Goal: Task Accomplishment & Management: Manage account settings

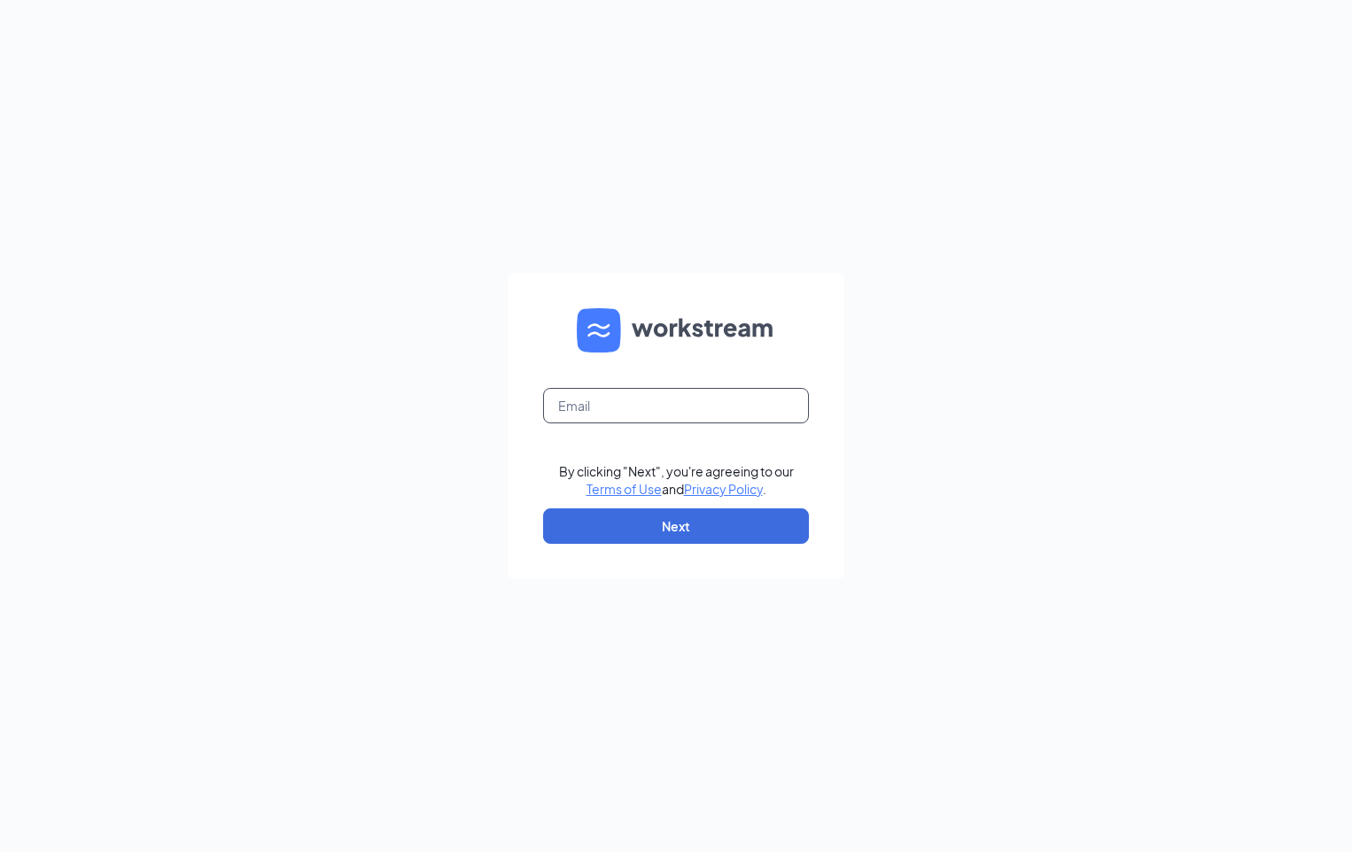
click at [602, 408] on input "text" at bounding box center [676, 405] width 266 height 35
type input "wen11329@southeastrestaurantgroup.com"
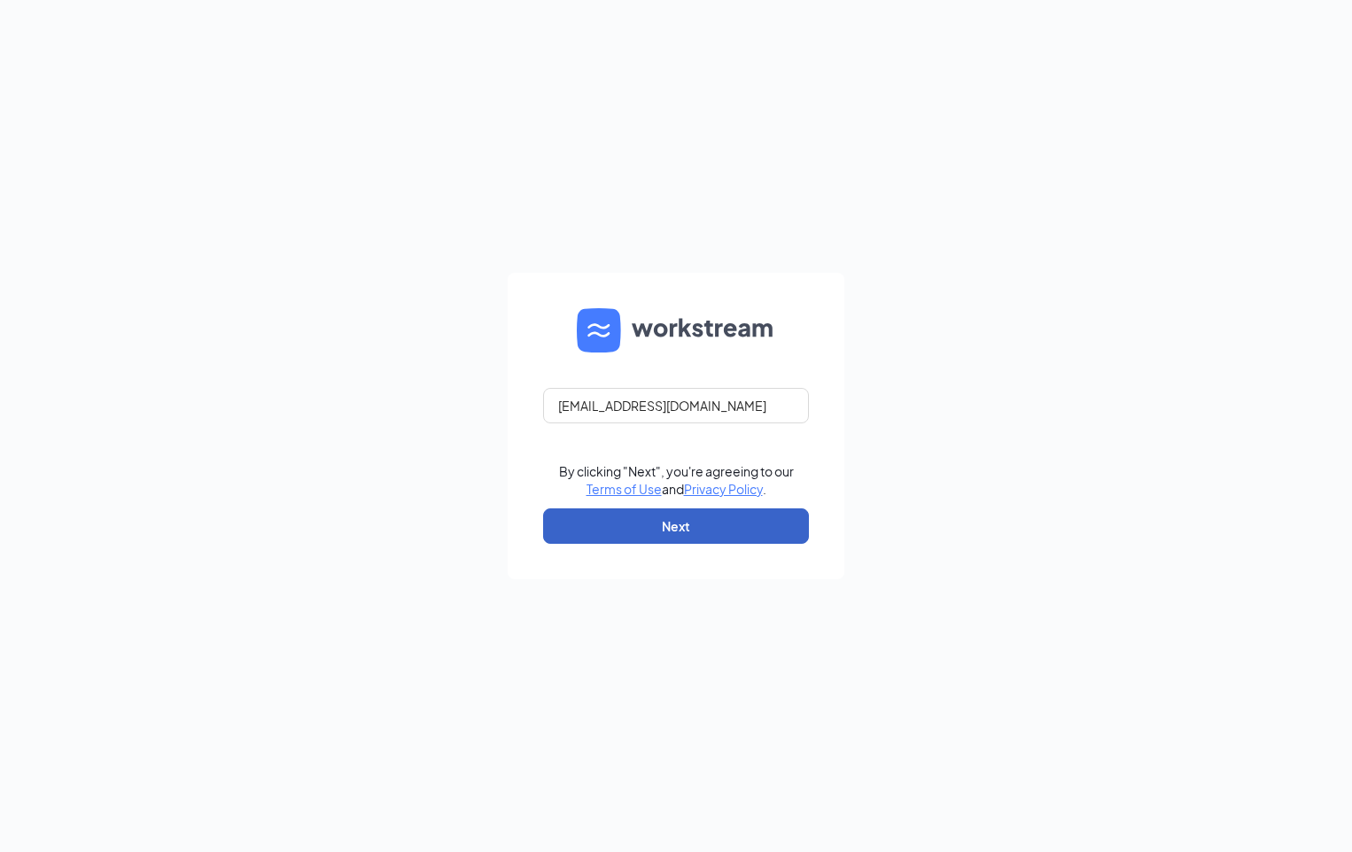
click at [663, 516] on button "Next" at bounding box center [676, 525] width 266 height 35
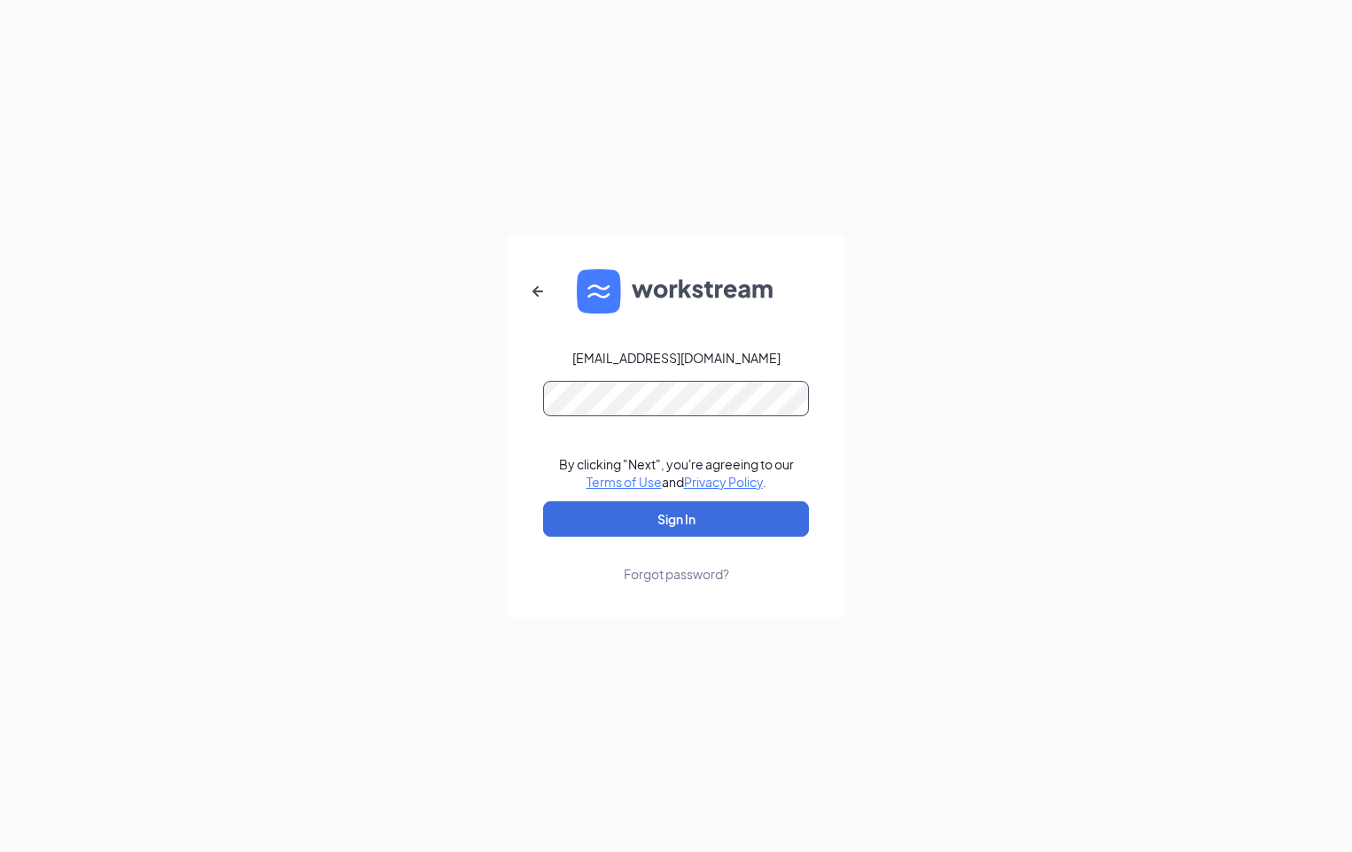
click at [543, 501] on button "Sign In" at bounding box center [676, 518] width 266 height 35
click at [678, 516] on button "Sign In" at bounding box center [676, 518] width 266 height 35
click at [515, 400] on form "wen11329@southeastrestaurantgroup.com Credential mismatches. By clicking "Next"…" at bounding box center [676, 426] width 337 height 384
click at [614, 511] on button "Sign In" at bounding box center [676, 518] width 266 height 35
click at [485, 397] on div "wen11329@southeastrestaurantgroup.com Credential mismatches. By clicking "Next"…" at bounding box center [676, 426] width 1352 height 852
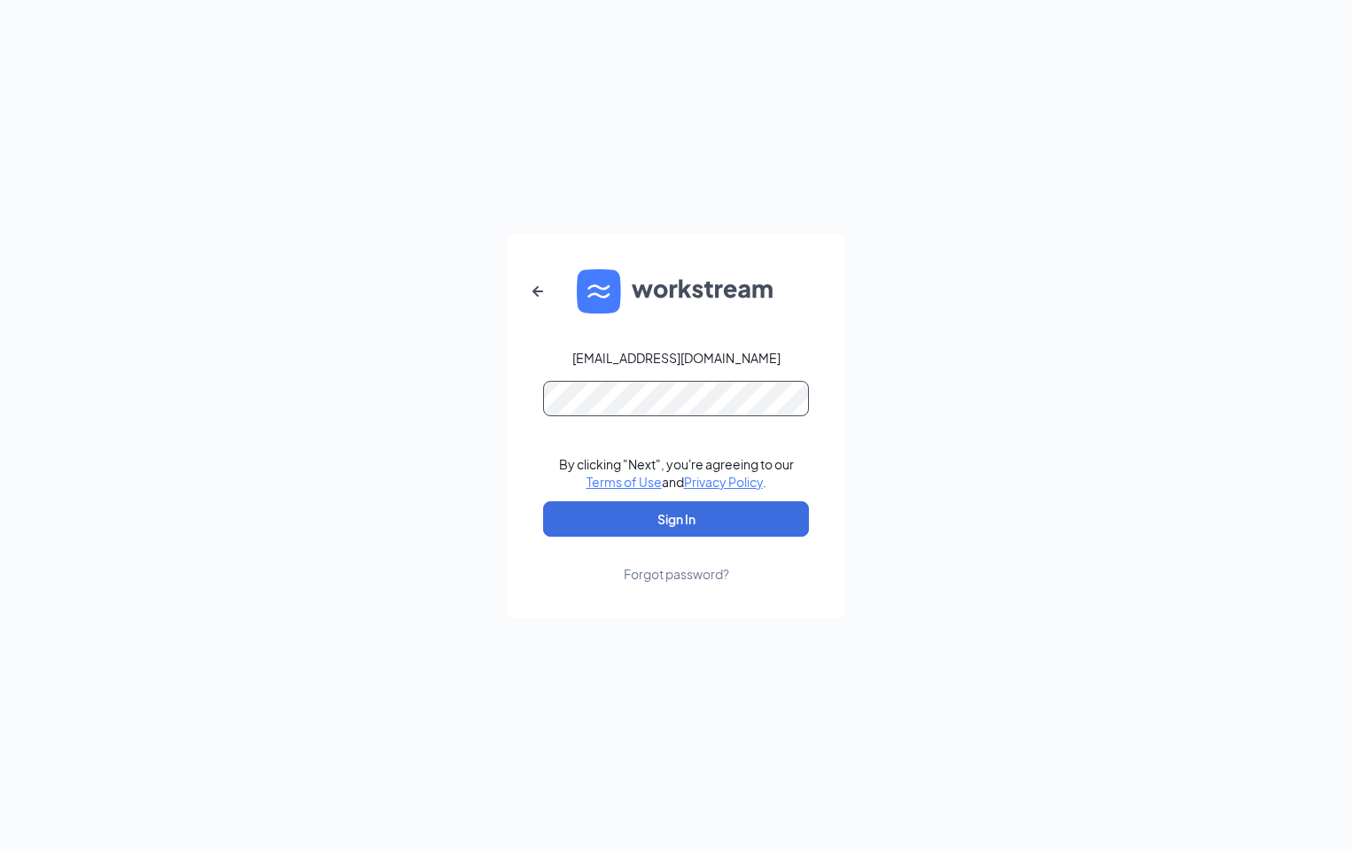
click at [543, 501] on button "Sign In" at bounding box center [676, 518] width 266 height 35
click at [424, 384] on div "wen11329@southeastrestaurantgroup.com Credential mismatches. By clicking "Next"…" at bounding box center [676, 426] width 1352 height 852
click at [526, 396] on form "wen11329@southeastrestaurantgroup.com Password field is required By clicking "N…" at bounding box center [676, 426] width 337 height 384
click at [543, 501] on button "Sign In" at bounding box center [676, 518] width 266 height 35
click at [665, 569] on div "Forgot password?" at bounding box center [676, 574] width 105 height 18
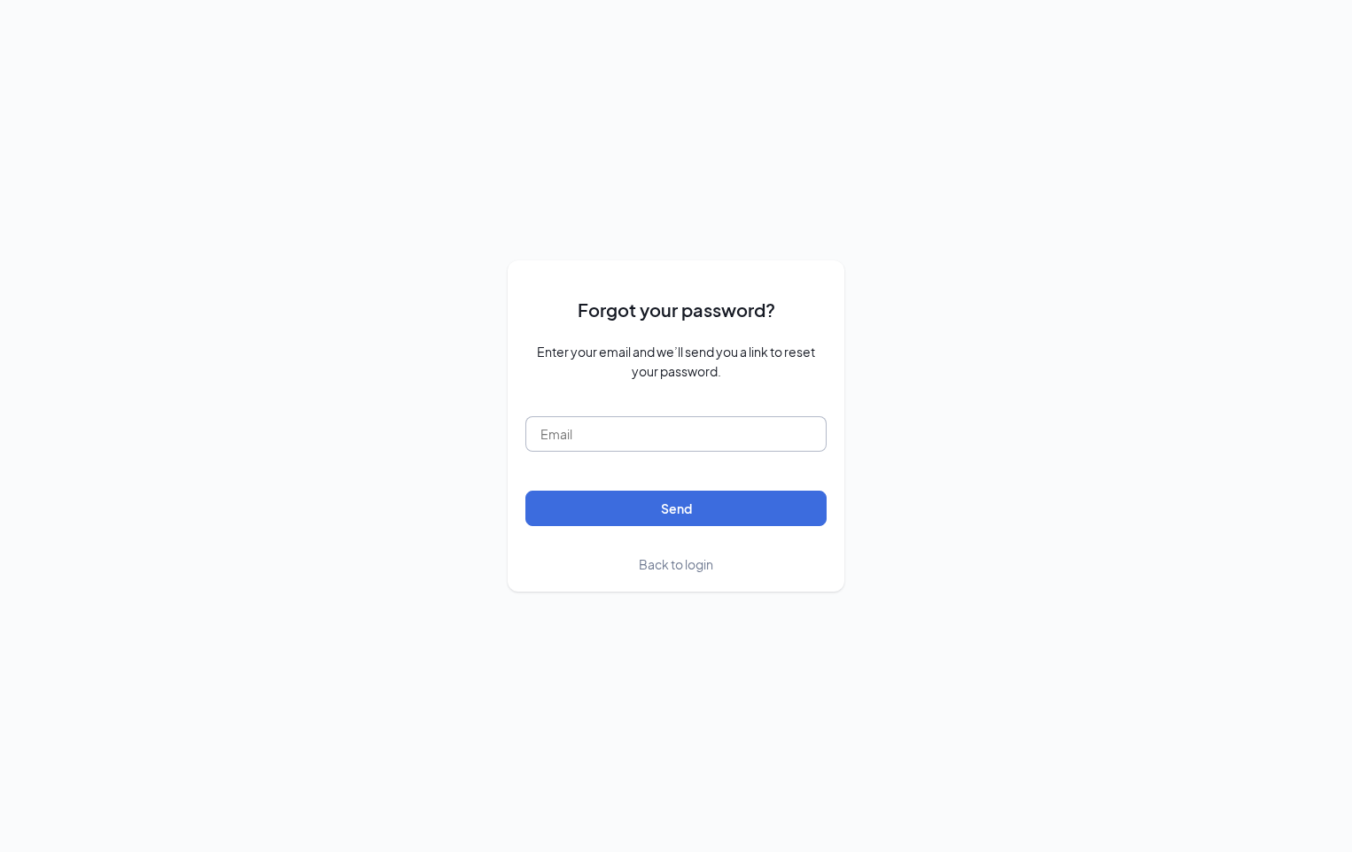
click at [616, 440] on input "text" at bounding box center [675, 433] width 301 height 35
type input "wen11329@southeastrestaurantgroup.com"
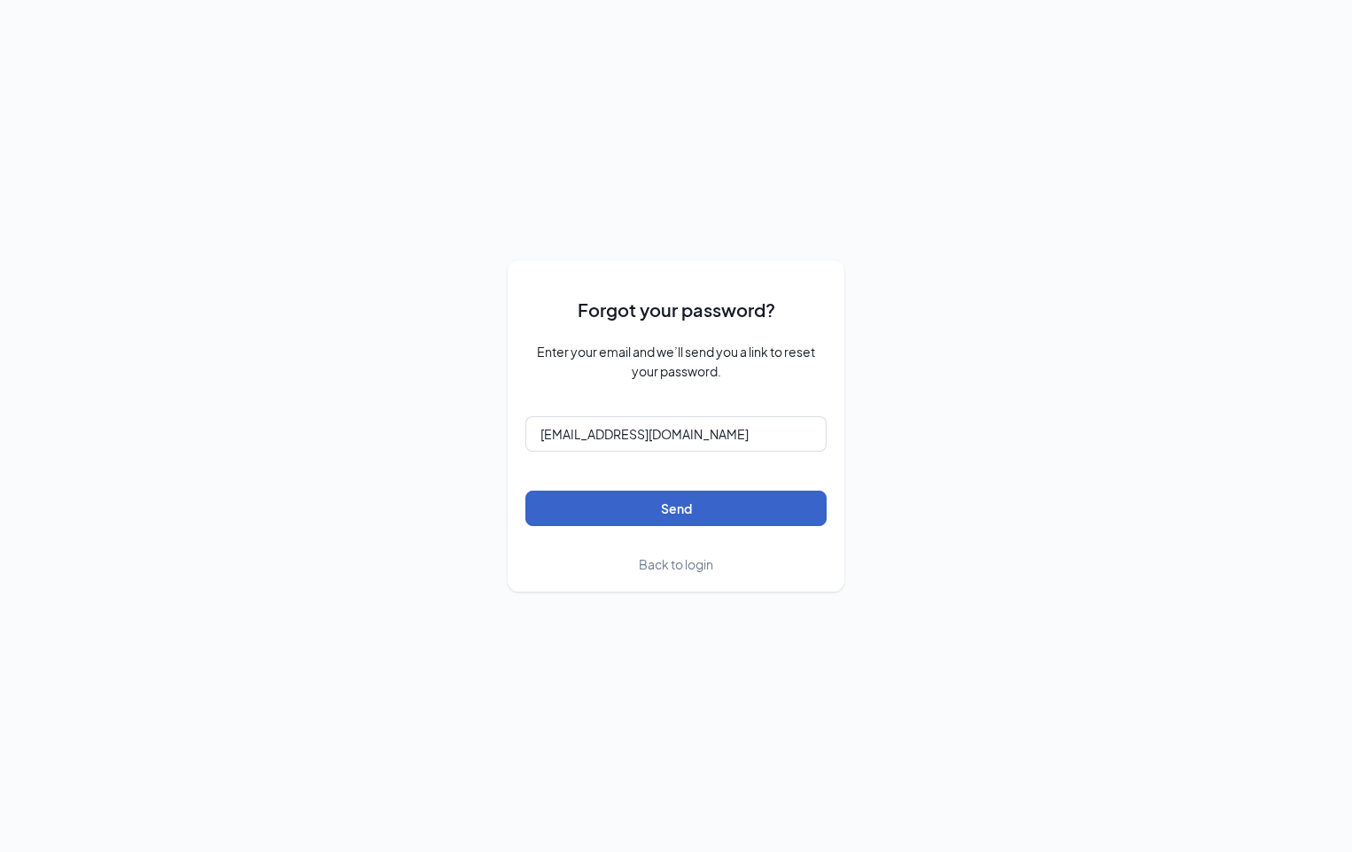
click at [653, 506] on button "Send" at bounding box center [675, 508] width 301 height 35
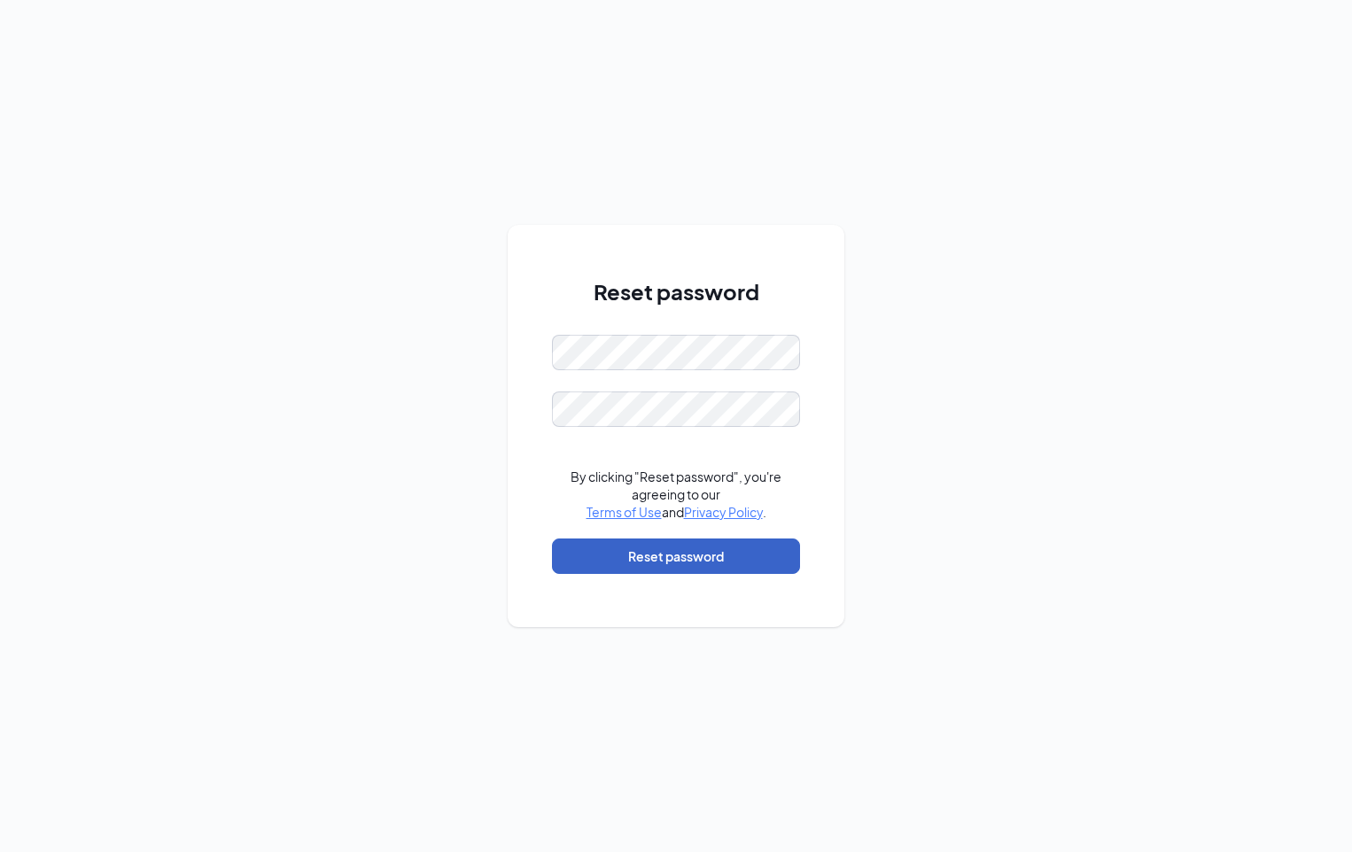
click at [687, 562] on button "Reset password" at bounding box center [676, 556] width 248 height 35
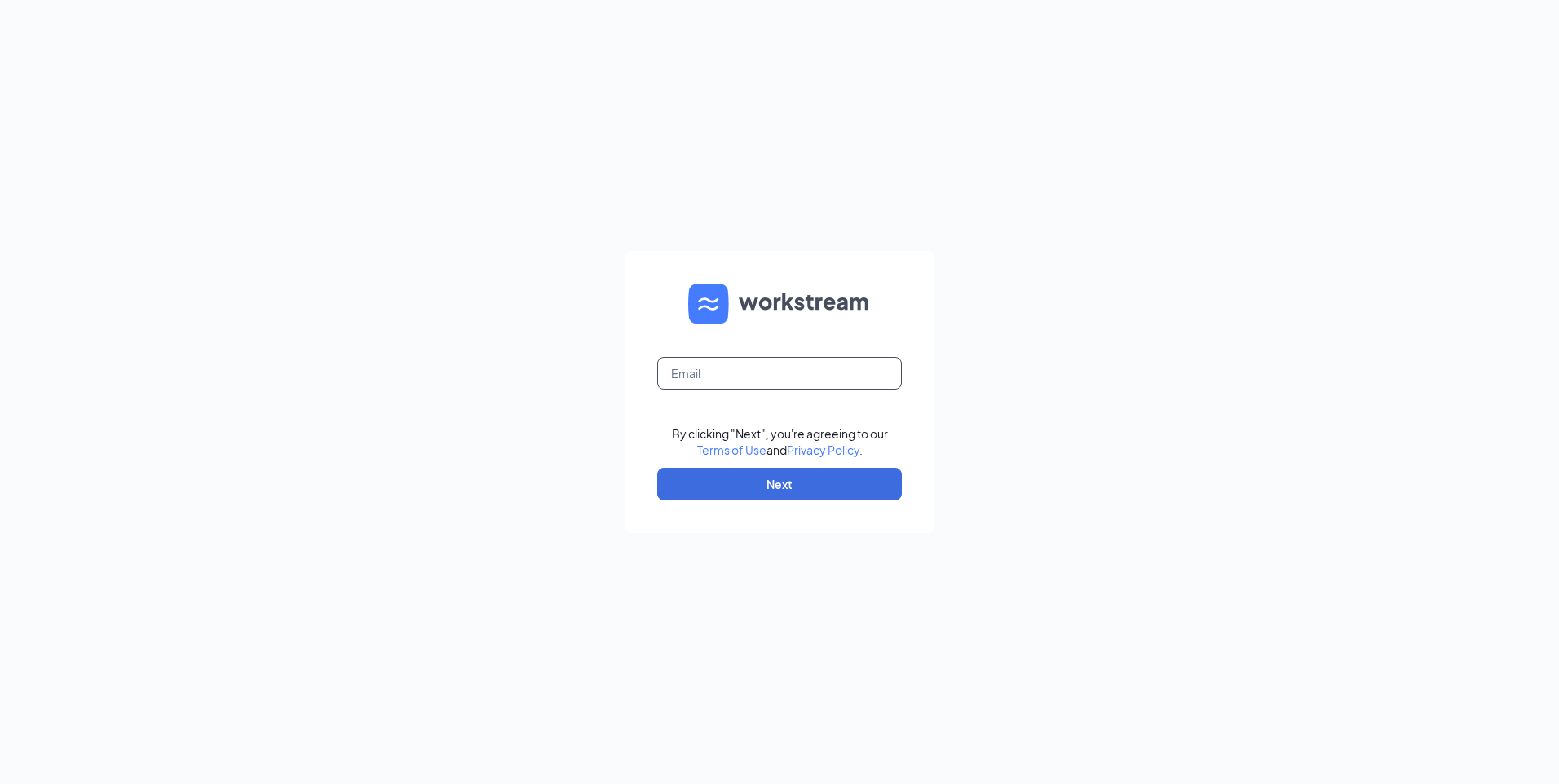
click at [722, 378] on input "text" at bounding box center [780, 373] width 245 height 32
type input "wen11329@southeastrestaurantgroup.com"
click at [772, 489] on button "Next" at bounding box center [780, 483] width 245 height 32
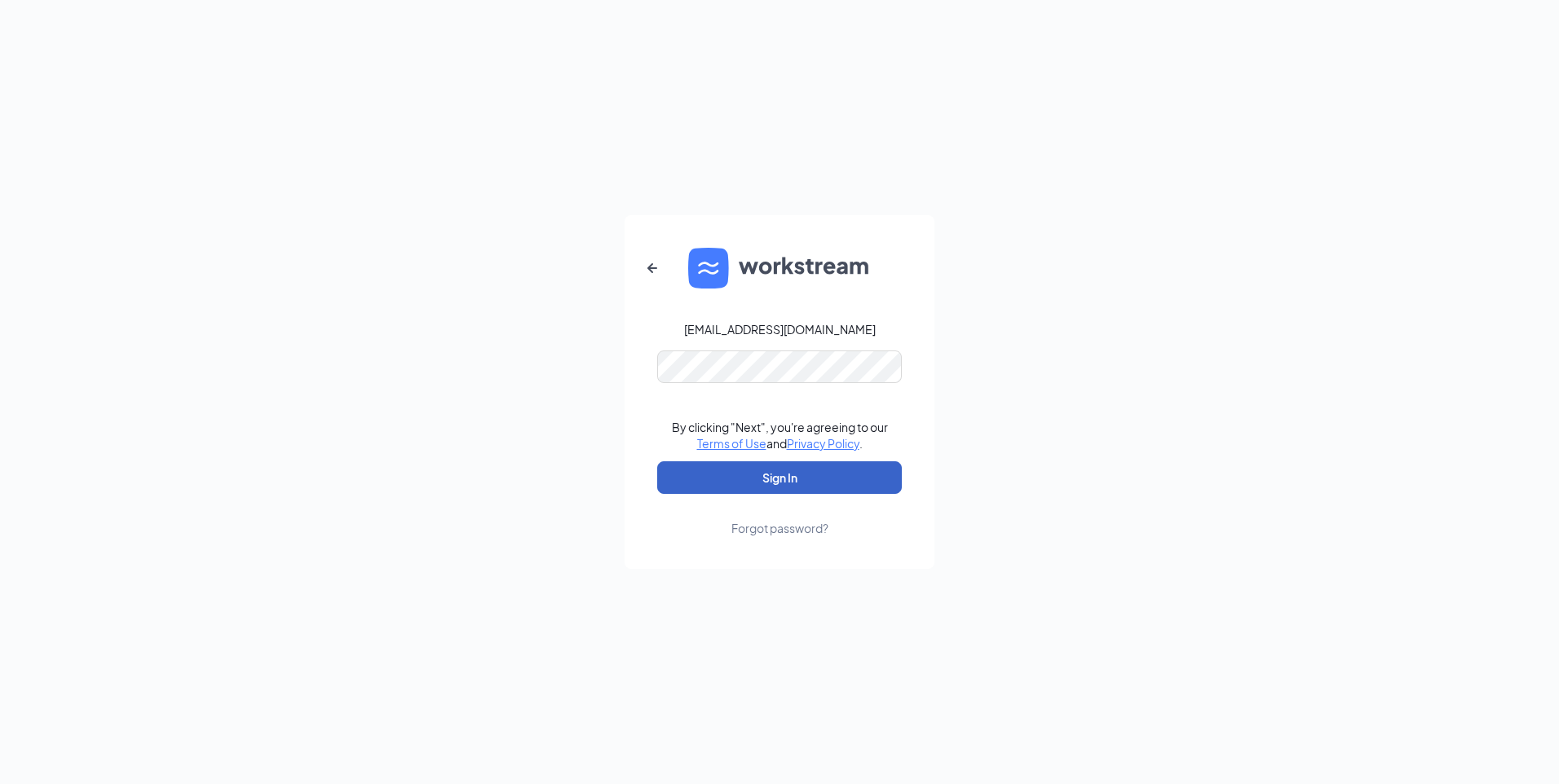
click at [779, 481] on button "Sign In" at bounding box center [780, 477] width 245 height 32
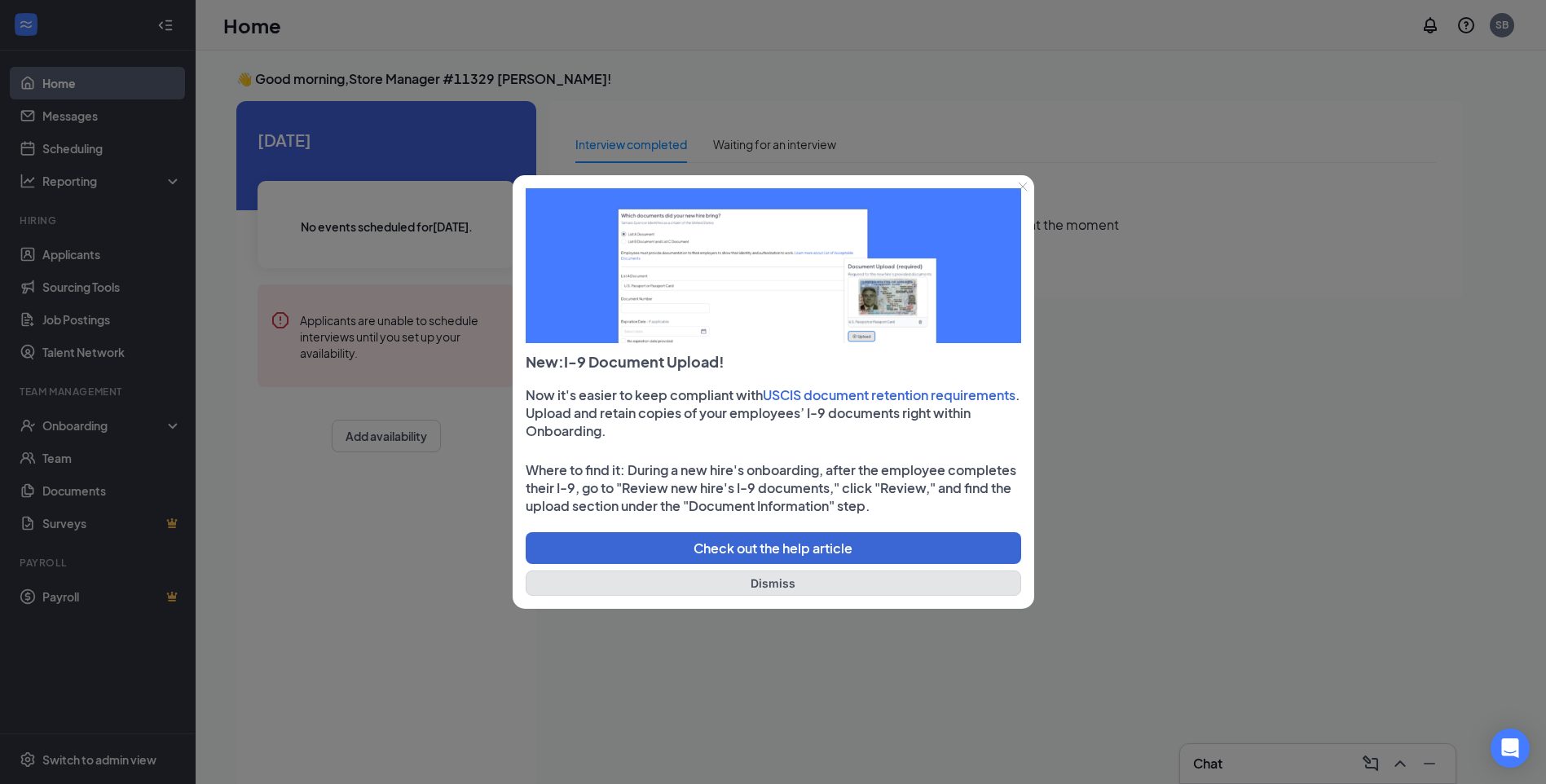
click at [779, 580] on button "Dismiss" at bounding box center [773, 582] width 496 height 25
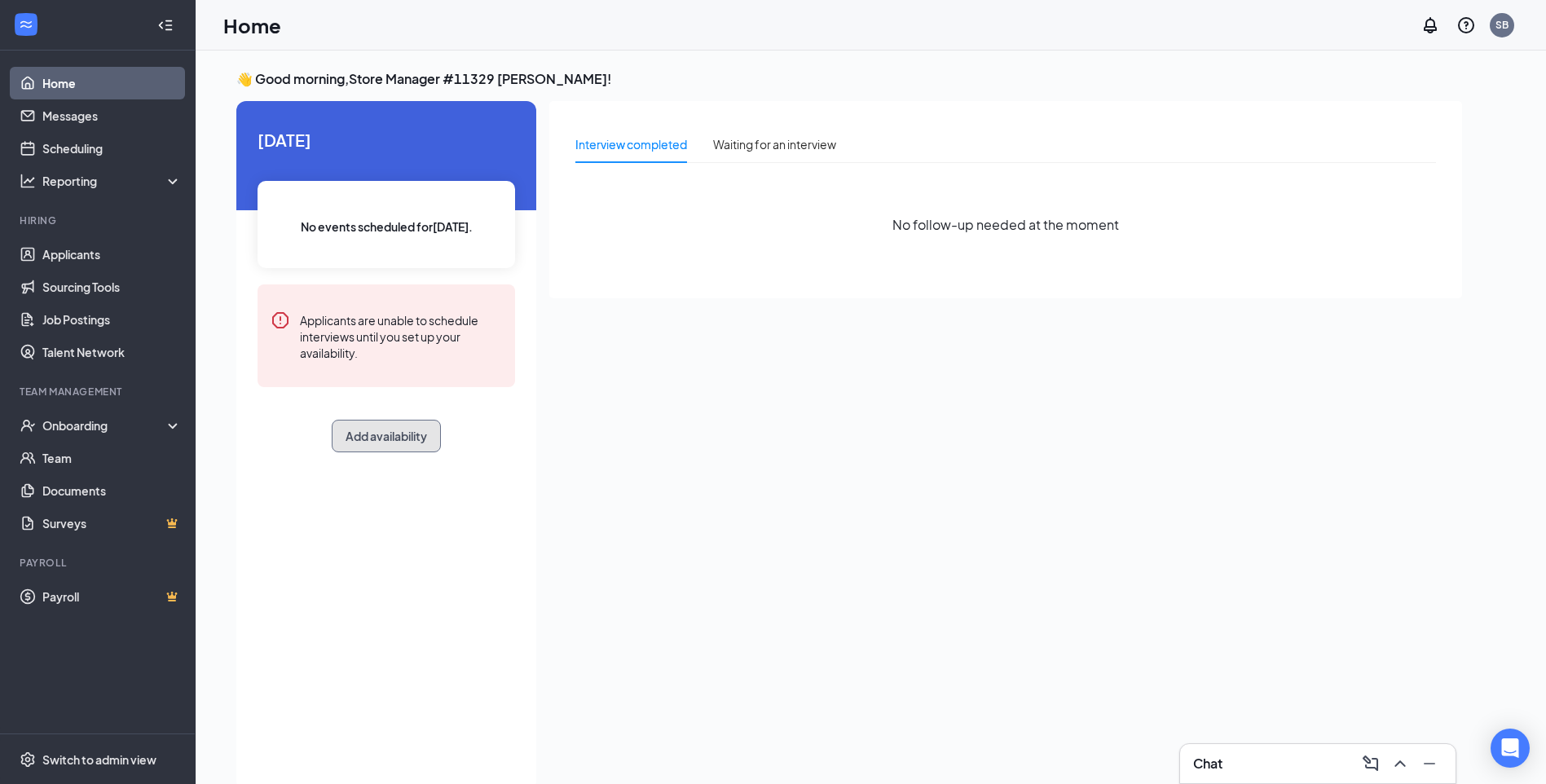
click at [393, 439] on button "Add availability" at bounding box center [386, 435] width 110 height 32
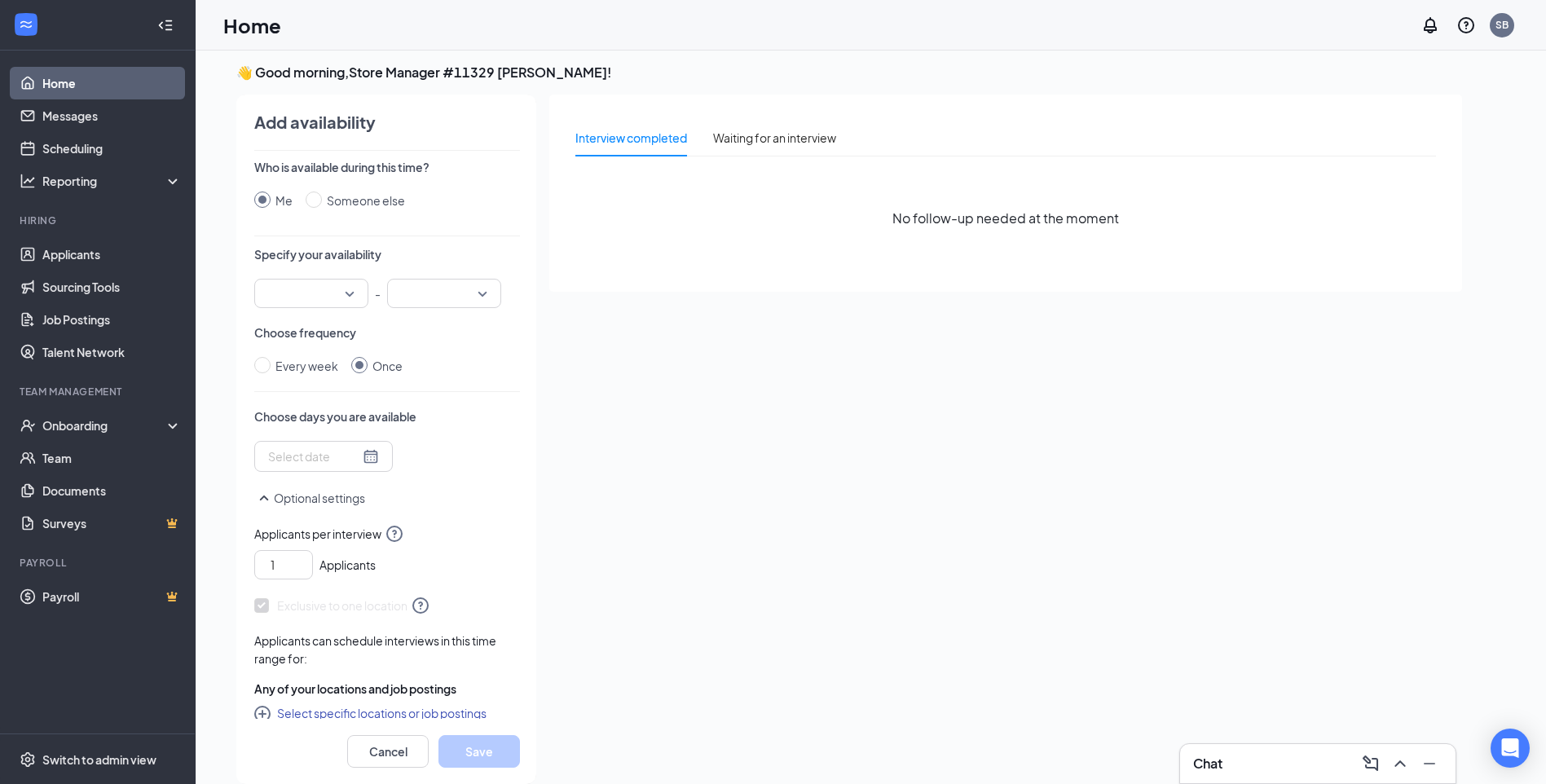
click at [363, 455] on div at bounding box center [323, 455] width 110 height 17
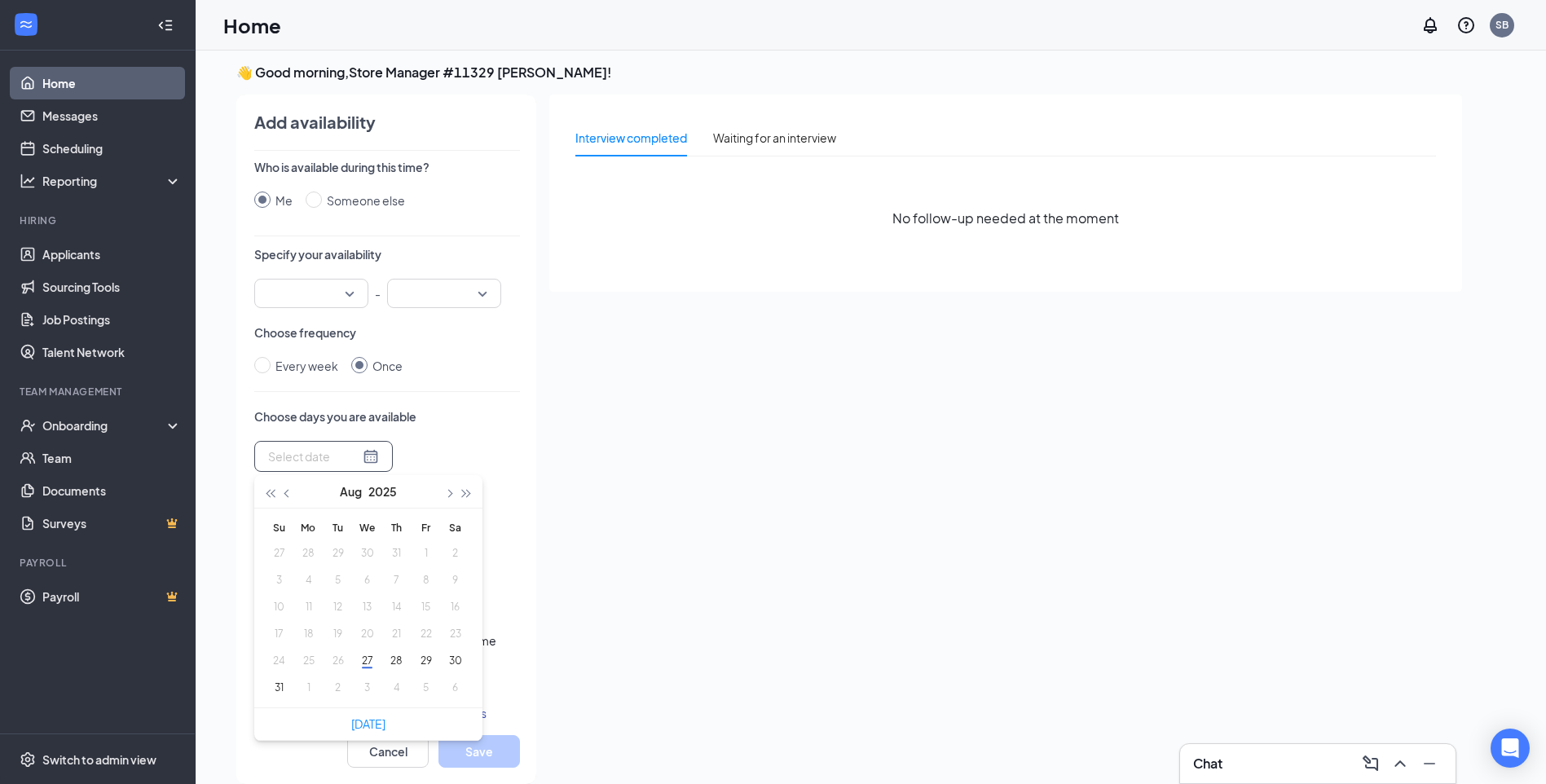
click at [308, 529] on th "Mo" at bounding box center [308, 527] width 29 height 25
click at [363, 454] on div at bounding box center [323, 455] width 110 height 17
click at [308, 528] on th "Mo" at bounding box center [308, 527] width 29 height 25
type input "[DATE]"
click at [425, 663] on button "29" at bounding box center [425, 661] width 30 height 17
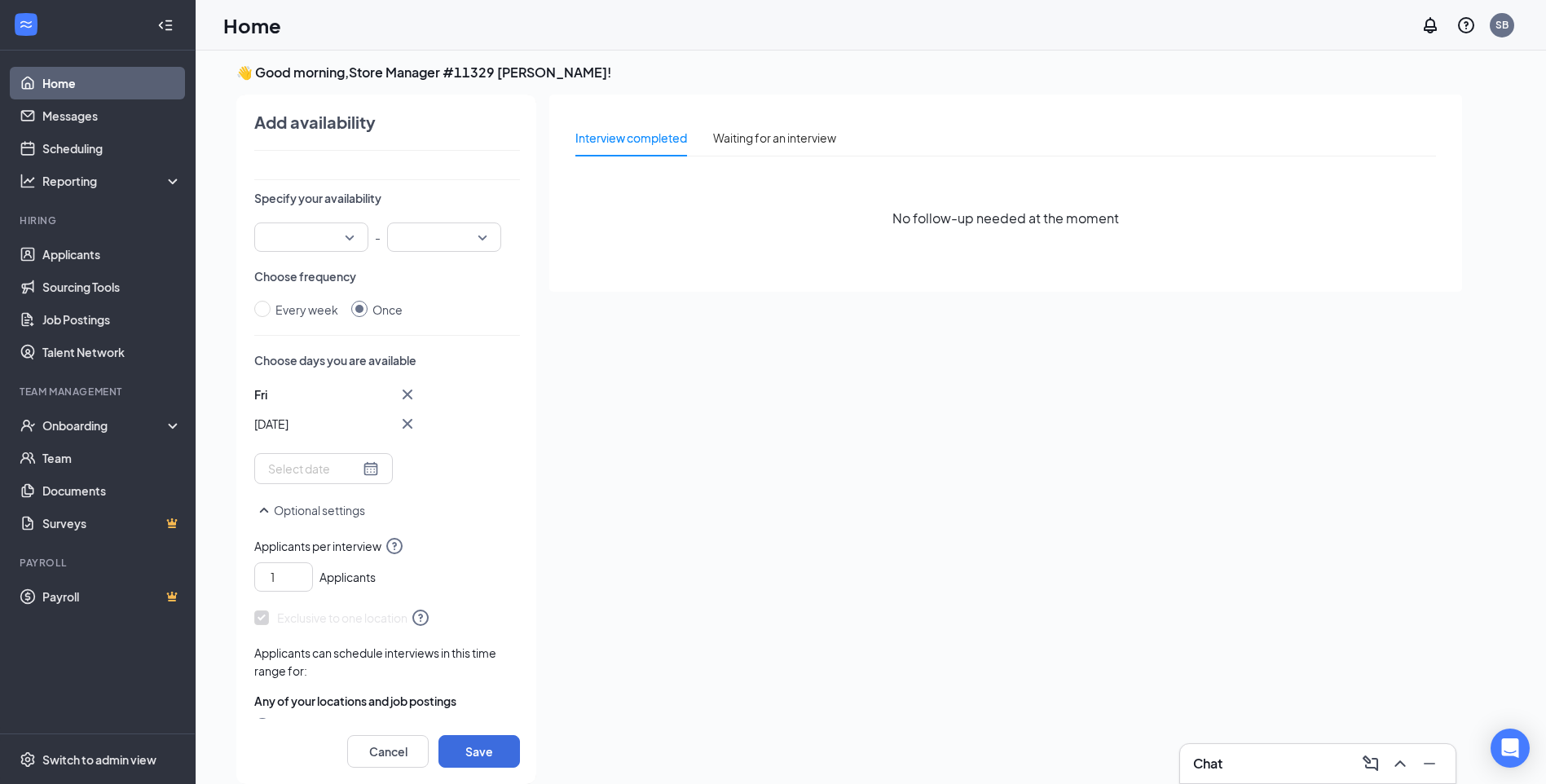
scroll to position [82, 0]
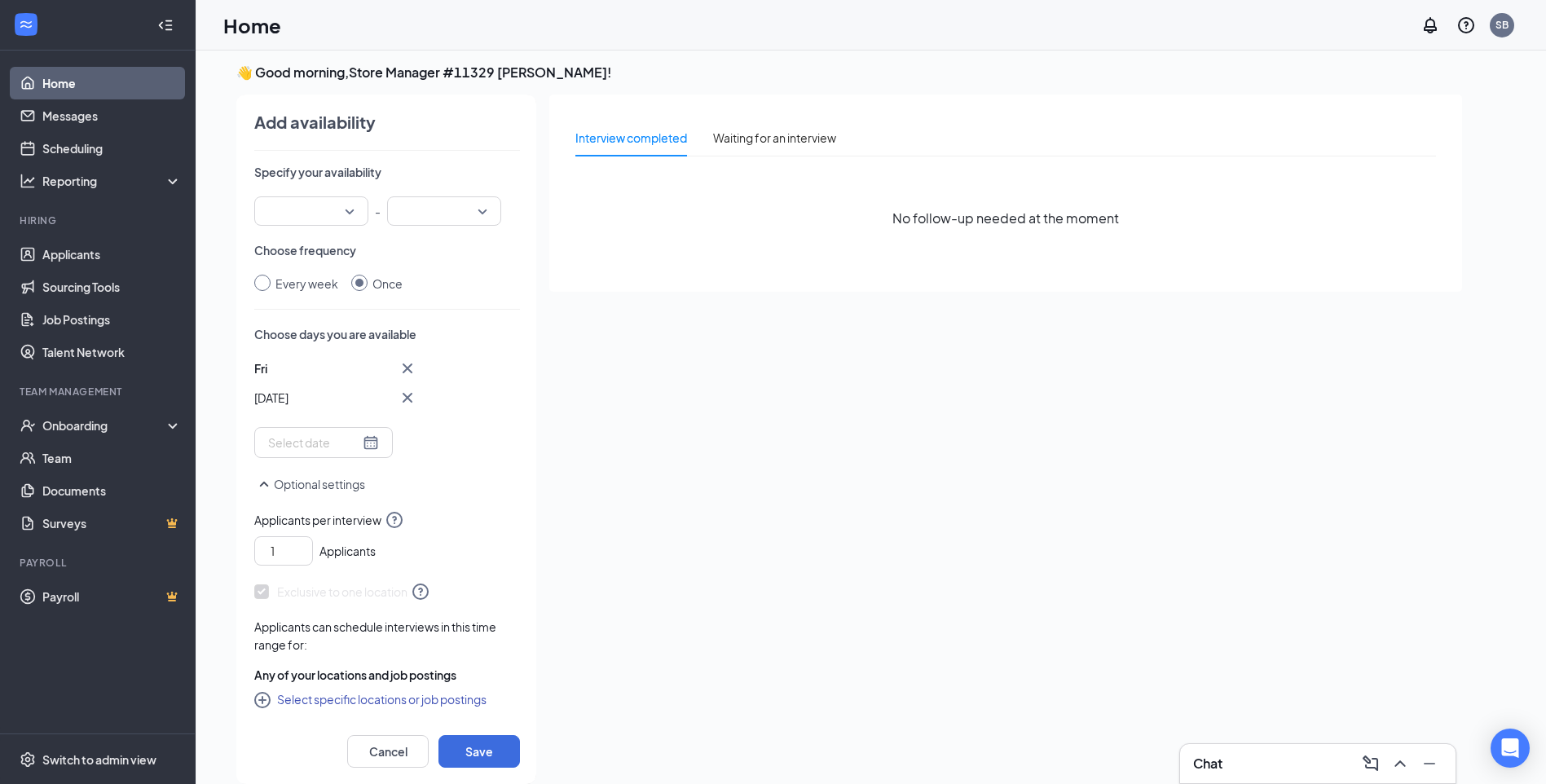
click at [262, 284] on input "Every week" at bounding box center [262, 283] width 17 height 17
radio input "true"
radio input "false"
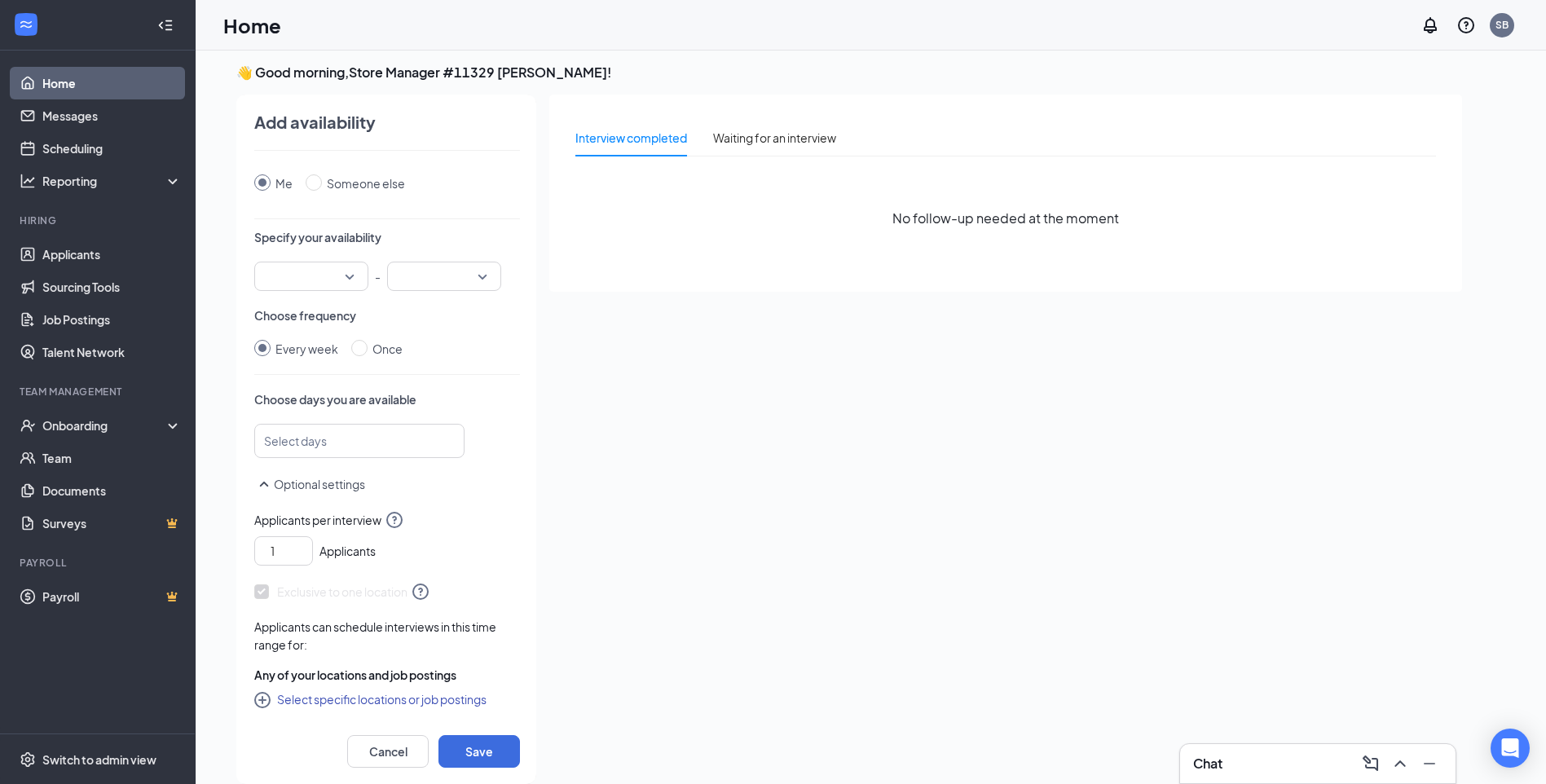
scroll to position [17, 0]
click at [443, 441] on div "Select days" at bounding box center [359, 441] width 211 height 34
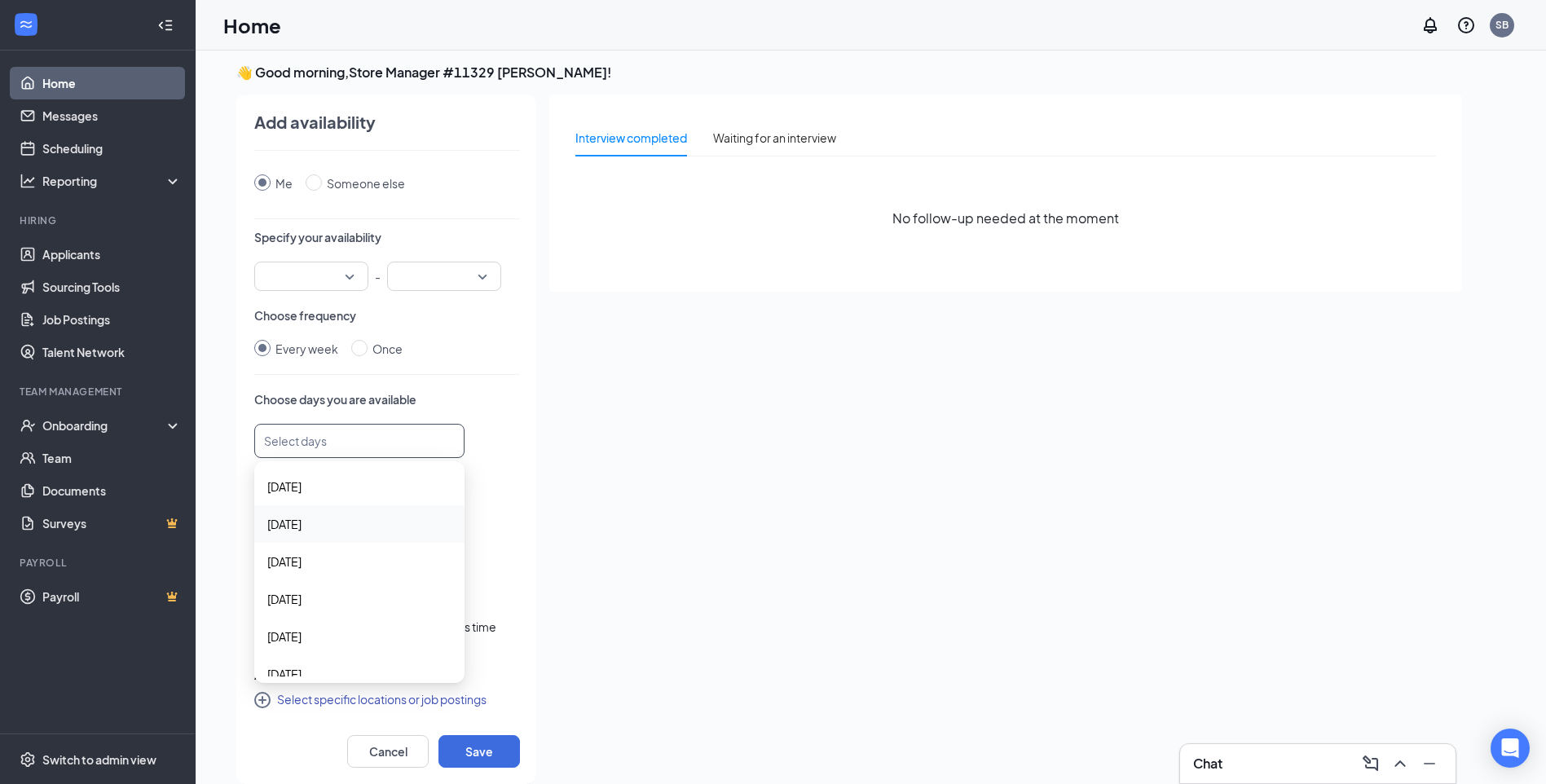
click at [294, 521] on span "[DATE]" at bounding box center [284, 524] width 34 height 17
click at [291, 567] on span "[DATE]" at bounding box center [284, 562] width 34 height 17
click at [299, 603] on span "[DATE]" at bounding box center [284, 602] width 34 height 17
click at [288, 653] on span "[DATE]" at bounding box center [284, 649] width 34 height 17
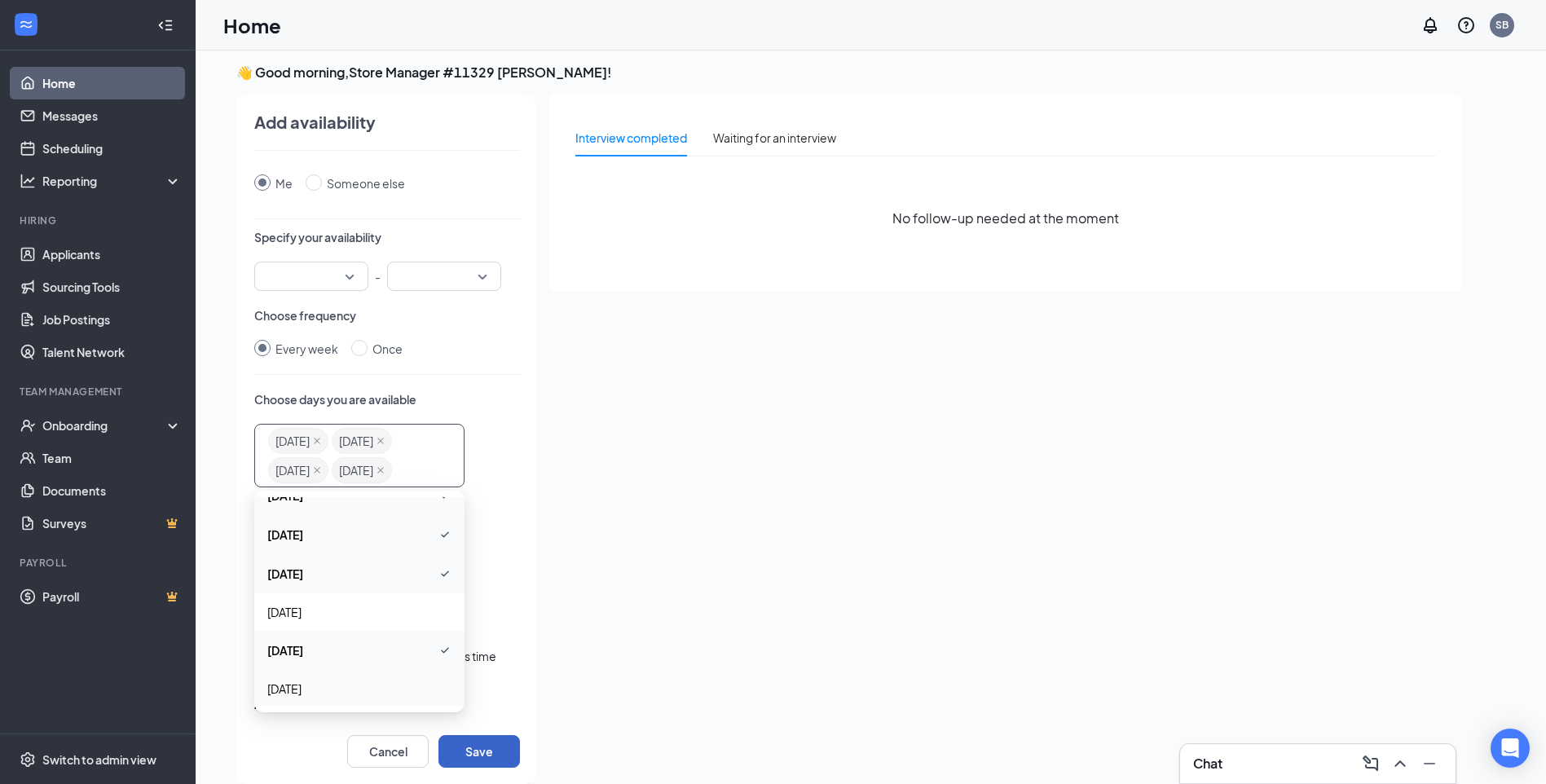
click at [461, 748] on button "Save" at bounding box center [479, 751] width 82 height 32
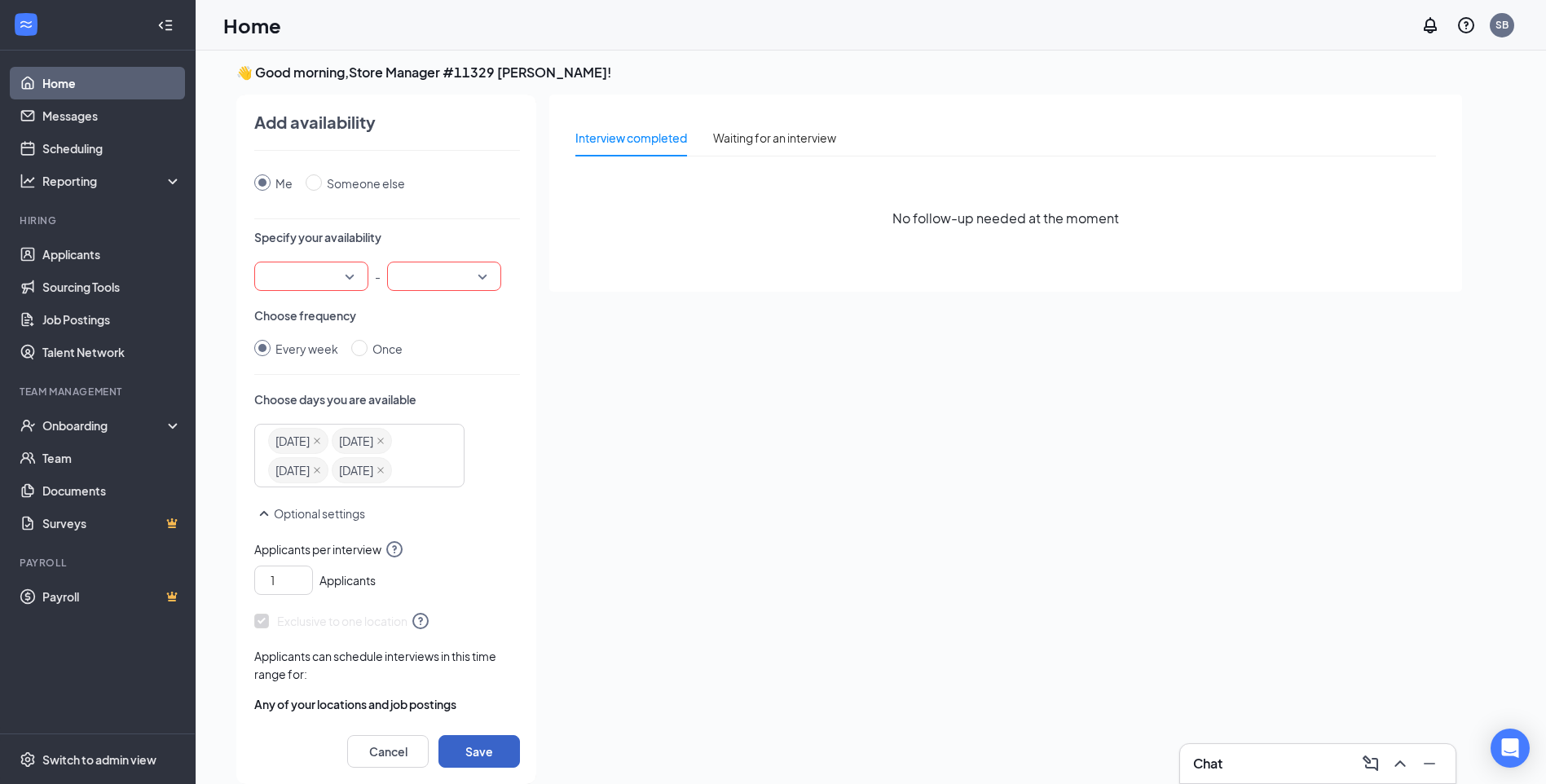
click at [347, 276] on div at bounding box center [311, 276] width 114 height 29
click at [293, 360] on span "08:45 AM" at bounding box center [292, 360] width 48 height 17
click at [488, 272] on div at bounding box center [444, 276] width 114 height 29
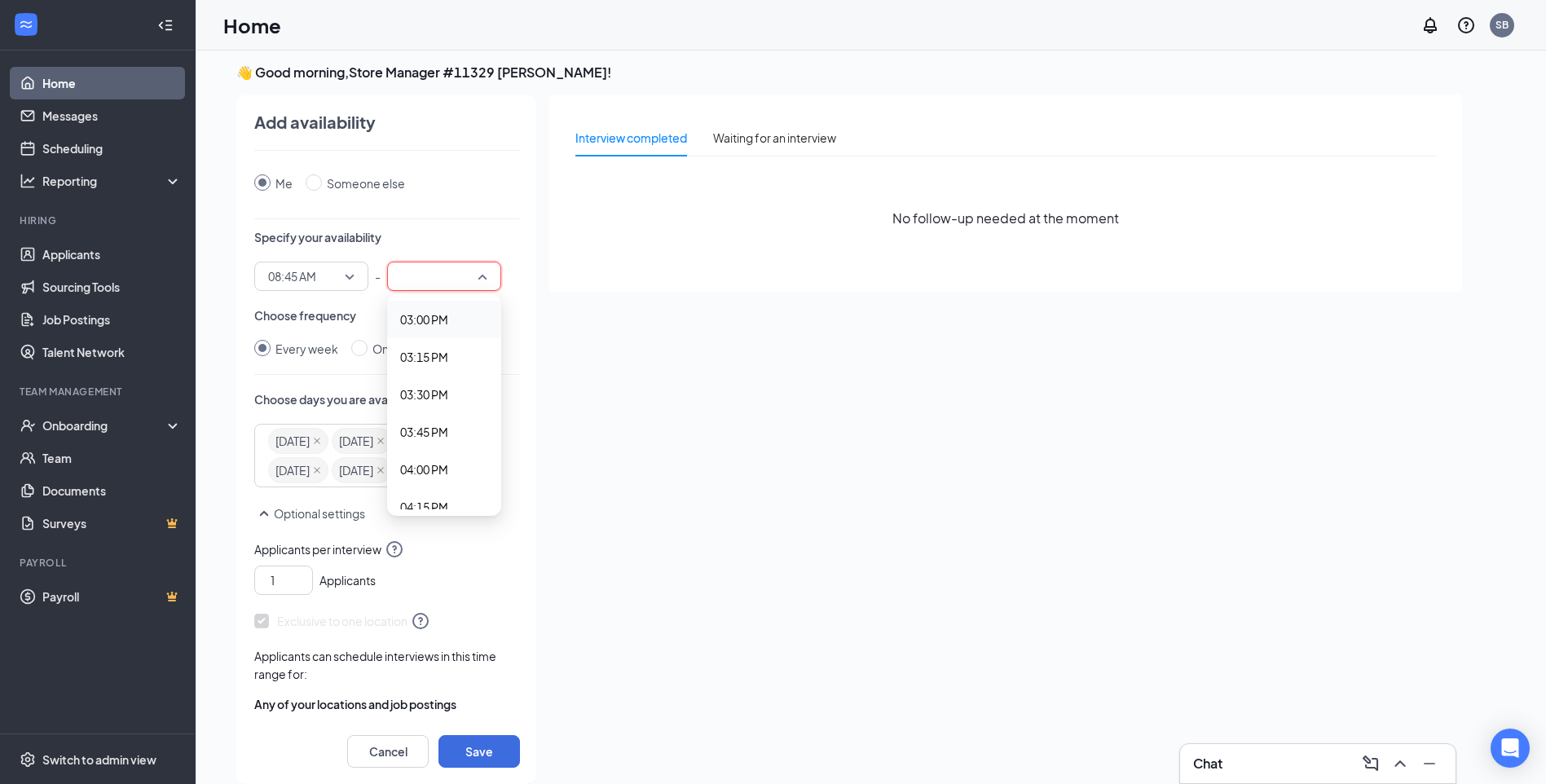
click at [433, 319] on span "03:00 PM" at bounding box center [424, 319] width 48 height 17
click at [480, 744] on button "Save" at bounding box center [479, 751] width 82 height 32
radio input "false"
radio input "true"
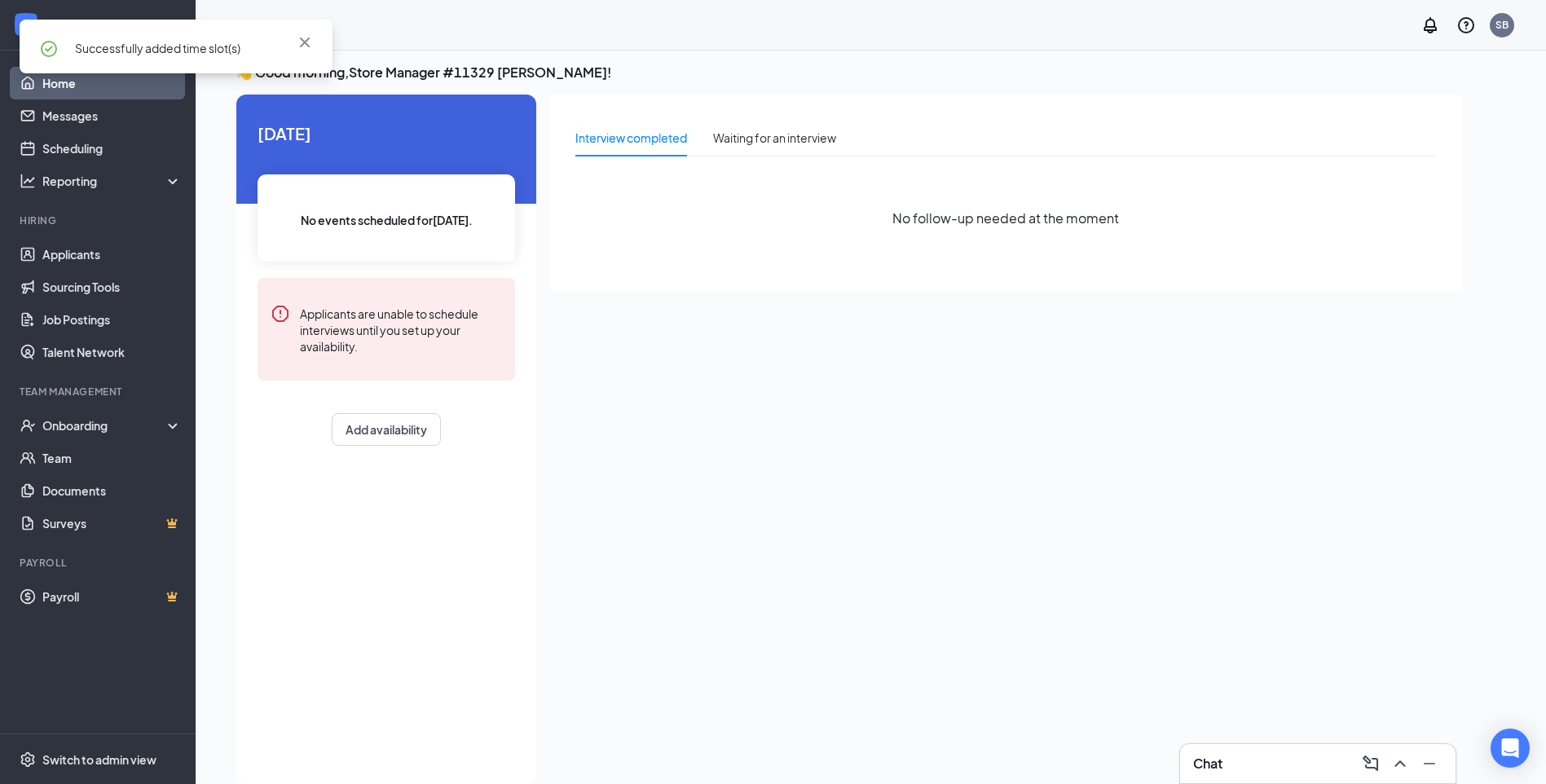
scroll to position [14, 0]
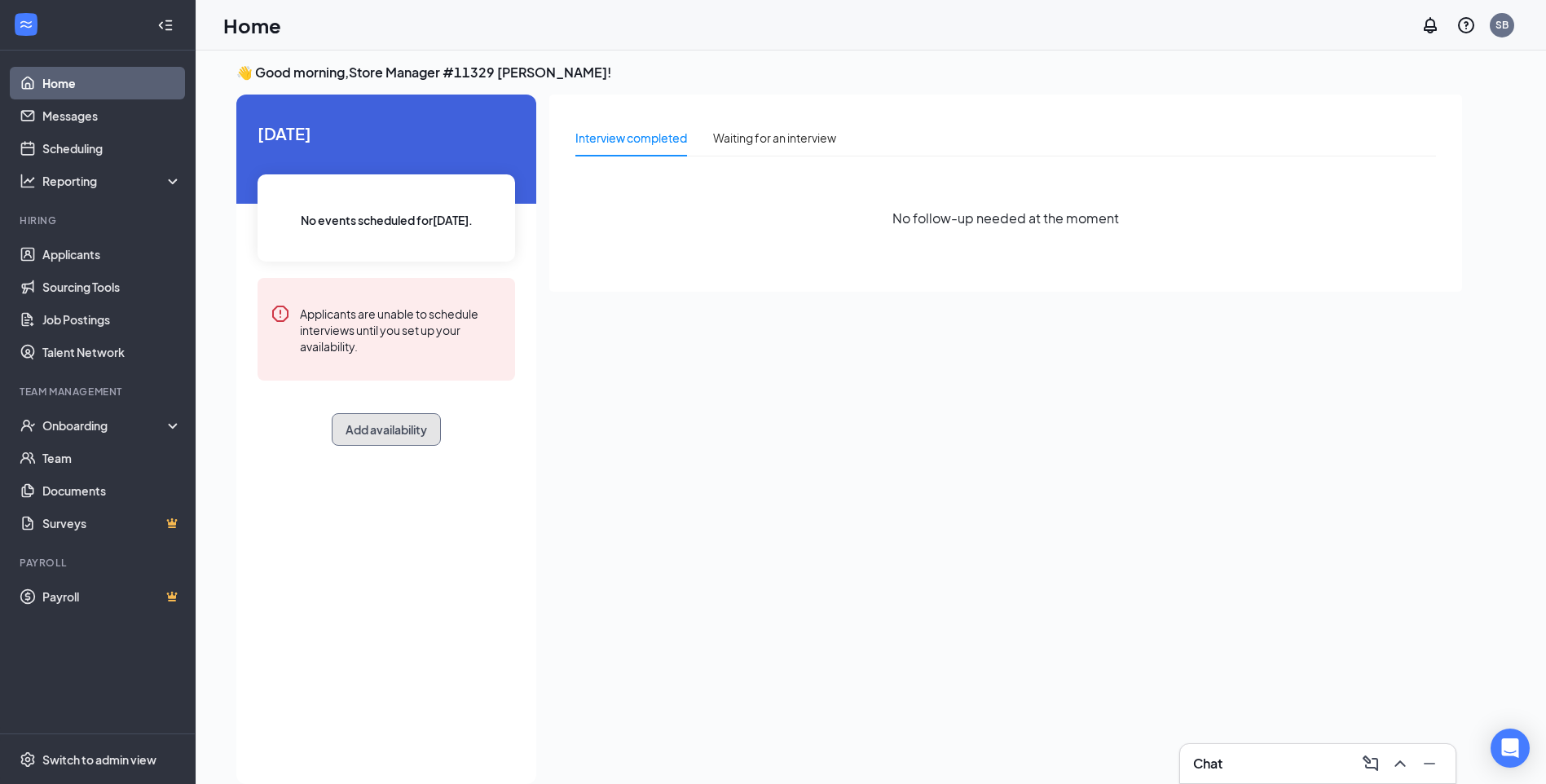
click at [377, 425] on button "Add availability" at bounding box center [386, 429] width 110 height 32
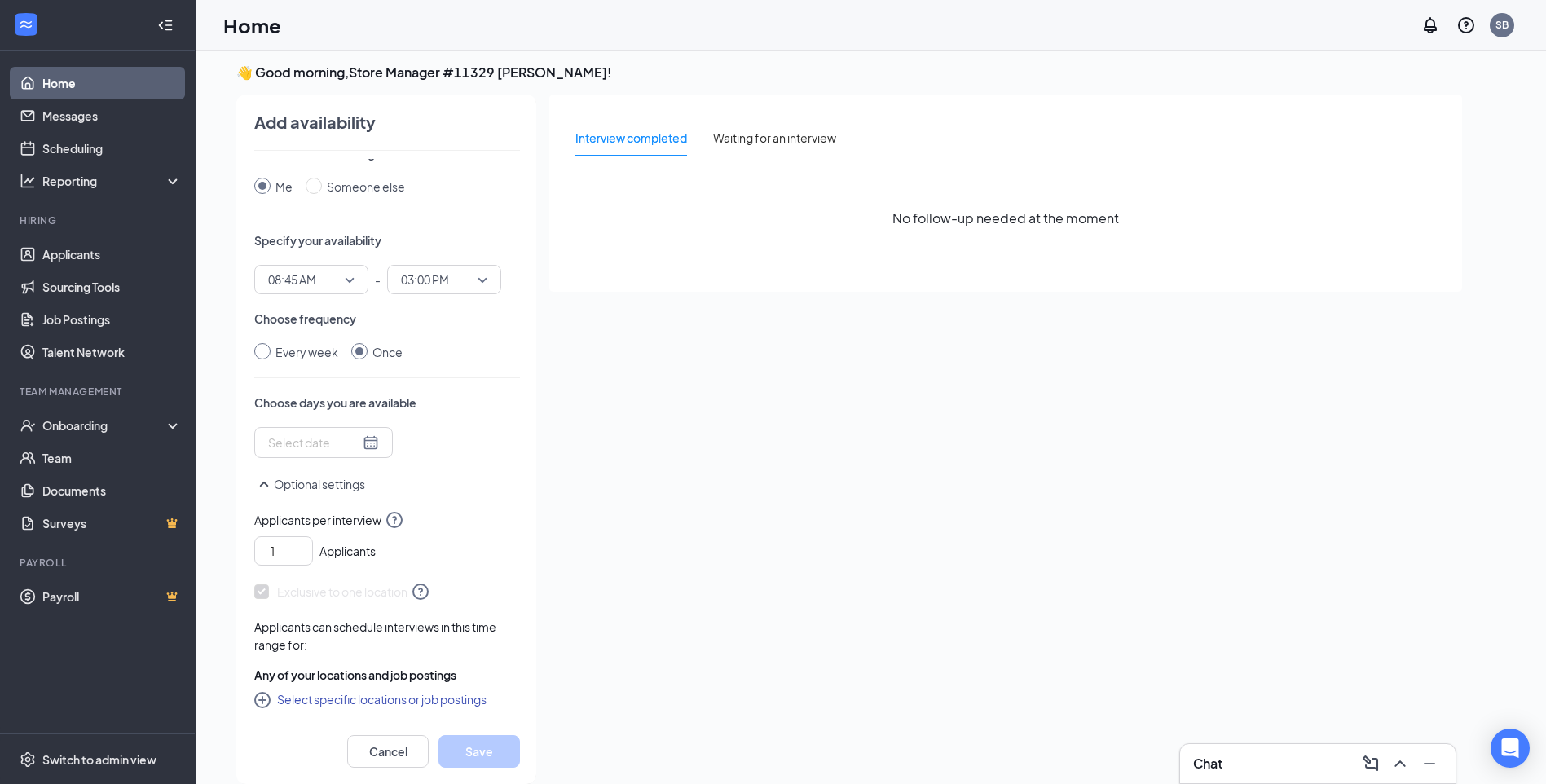
click at [266, 354] on input "Every week" at bounding box center [262, 352] width 17 height 17
radio input "true"
radio input "false"
click at [330, 442] on div at bounding box center [352, 444] width 167 height 26
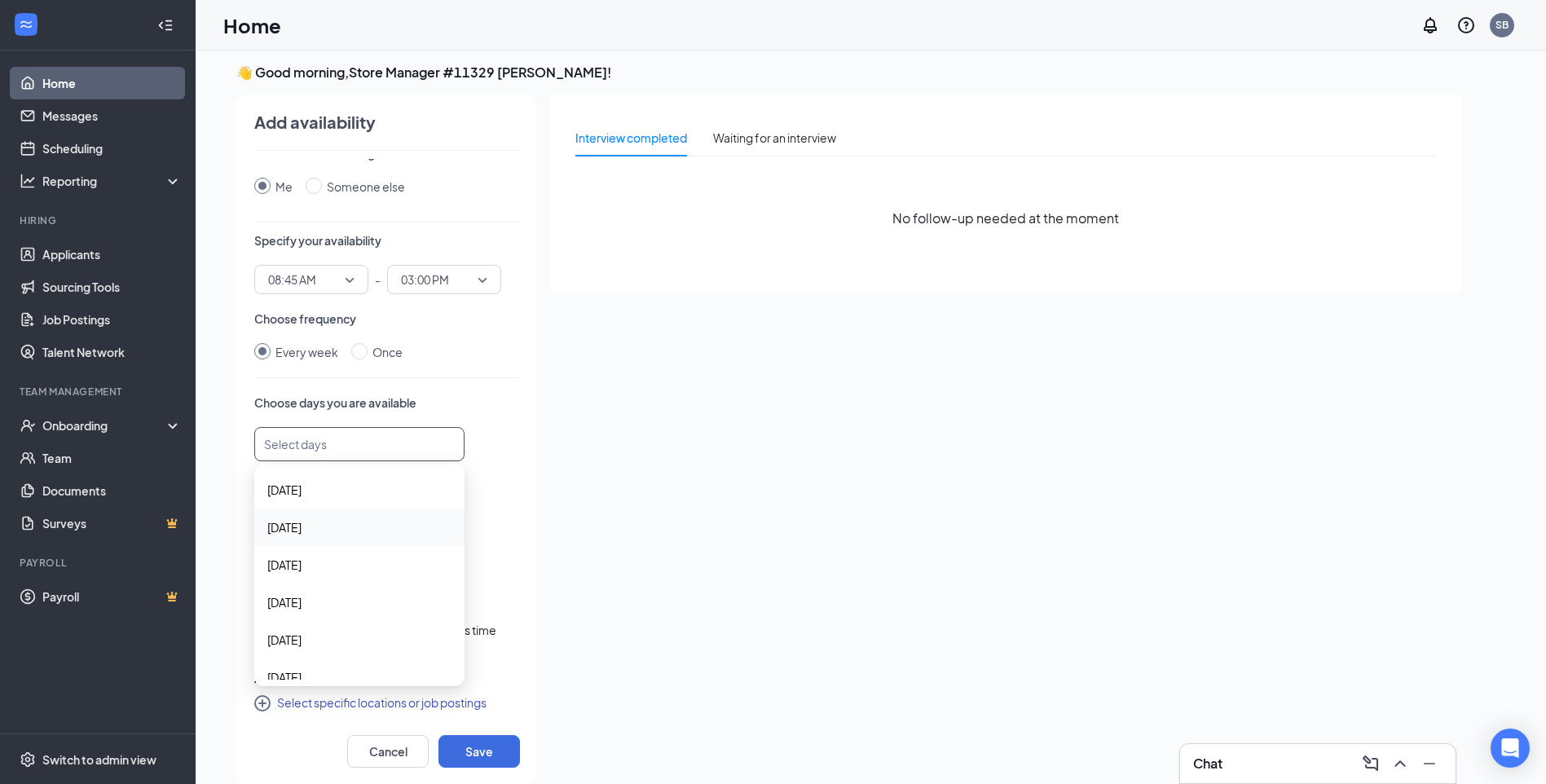
click at [298, 535] on span "[DATE]" at bounding box center [284, 526] width 34 height 17
click at [295, 571] on span "[DATE]" at bounding box center [284, 566] width 34 height 17
click at [296, 601] on span "[DATE]" at bounding box center [284, 605] width 34 height 17
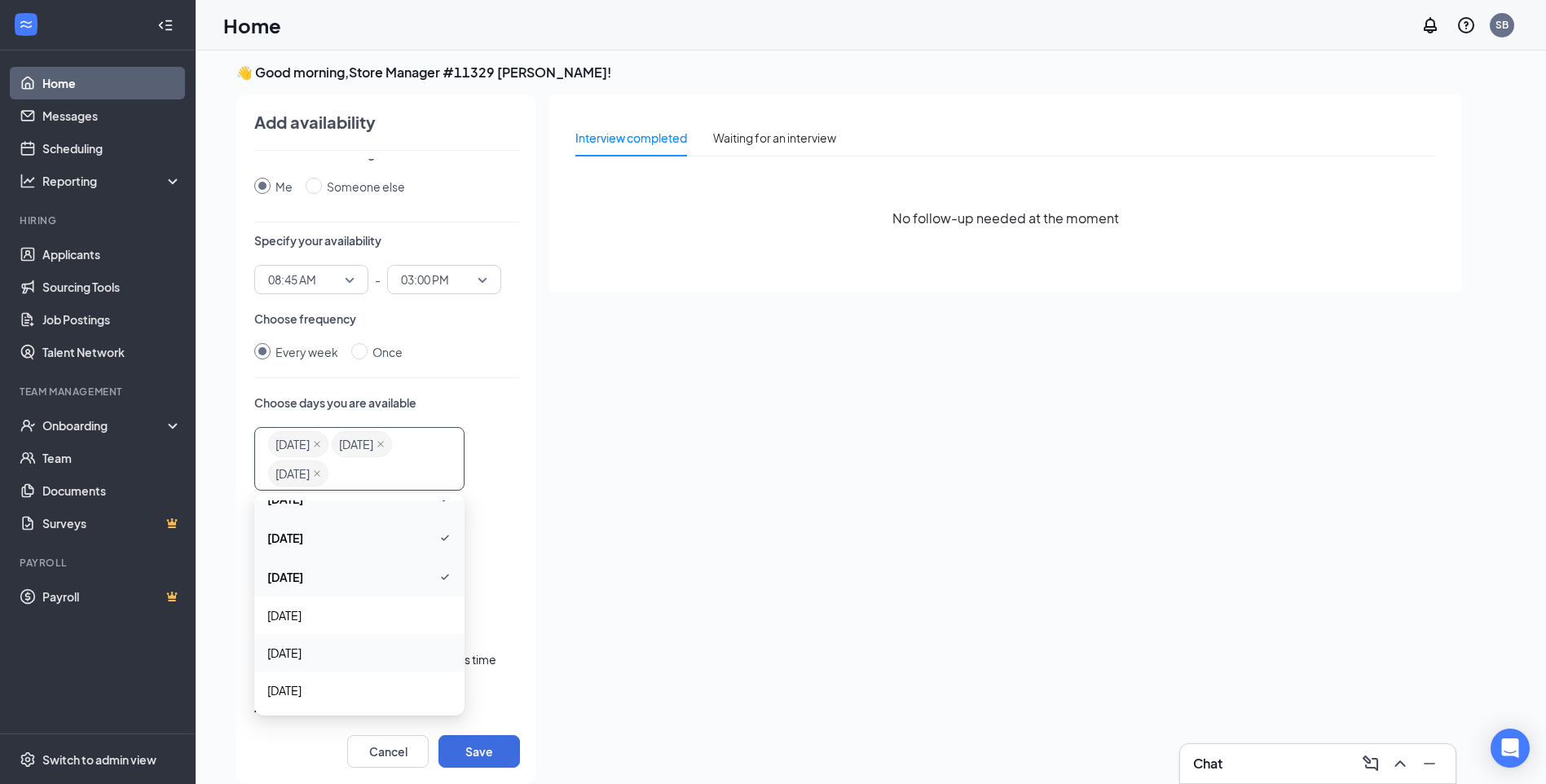
click at [282, 651] on span "[DATE]" at bounding box center [284, 652] width 34 height 17
click at [473, 747] on button "Save" at bounding box center [479, 751] width 82 height 32
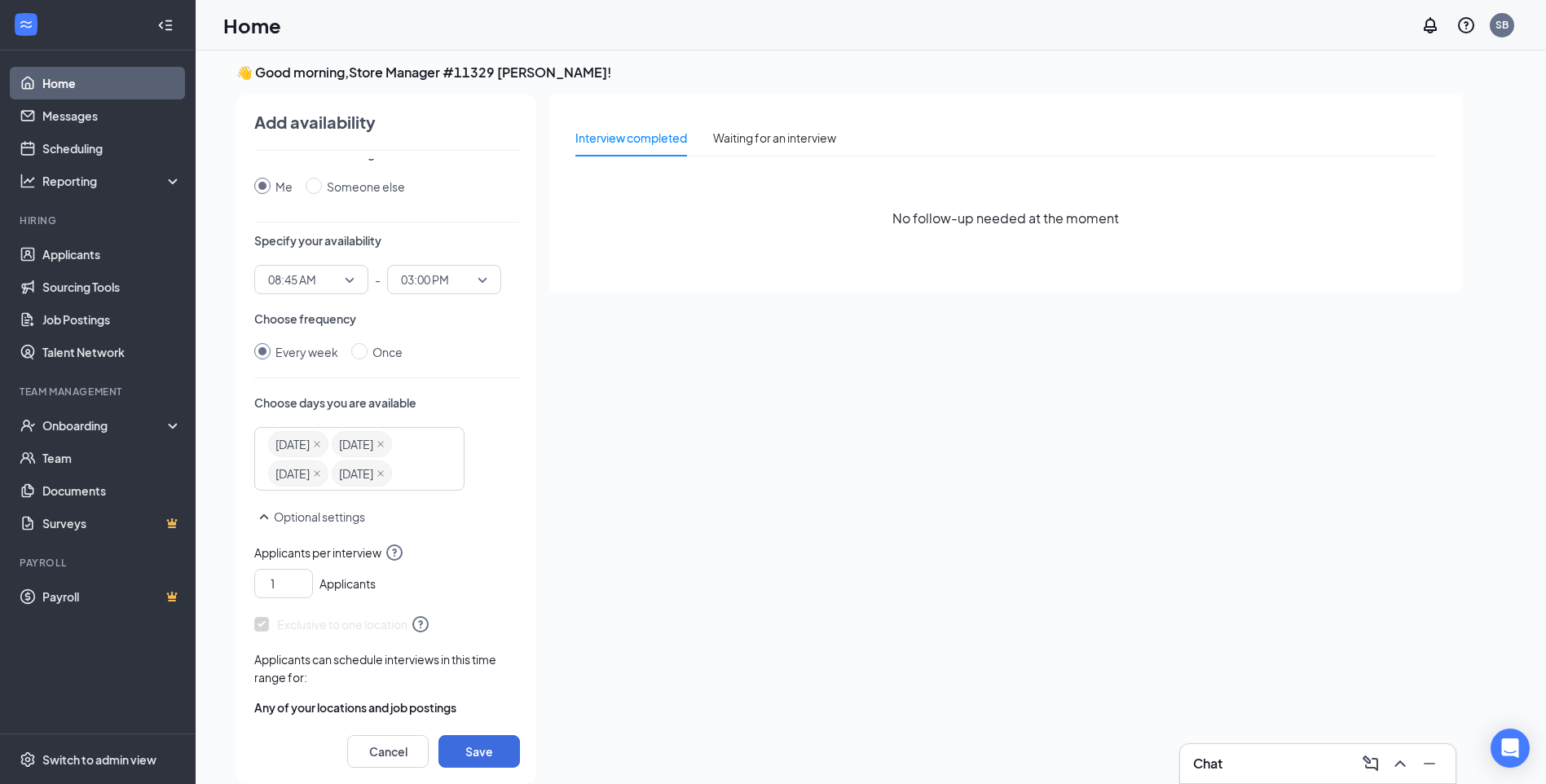
scroll to position [46, 0]
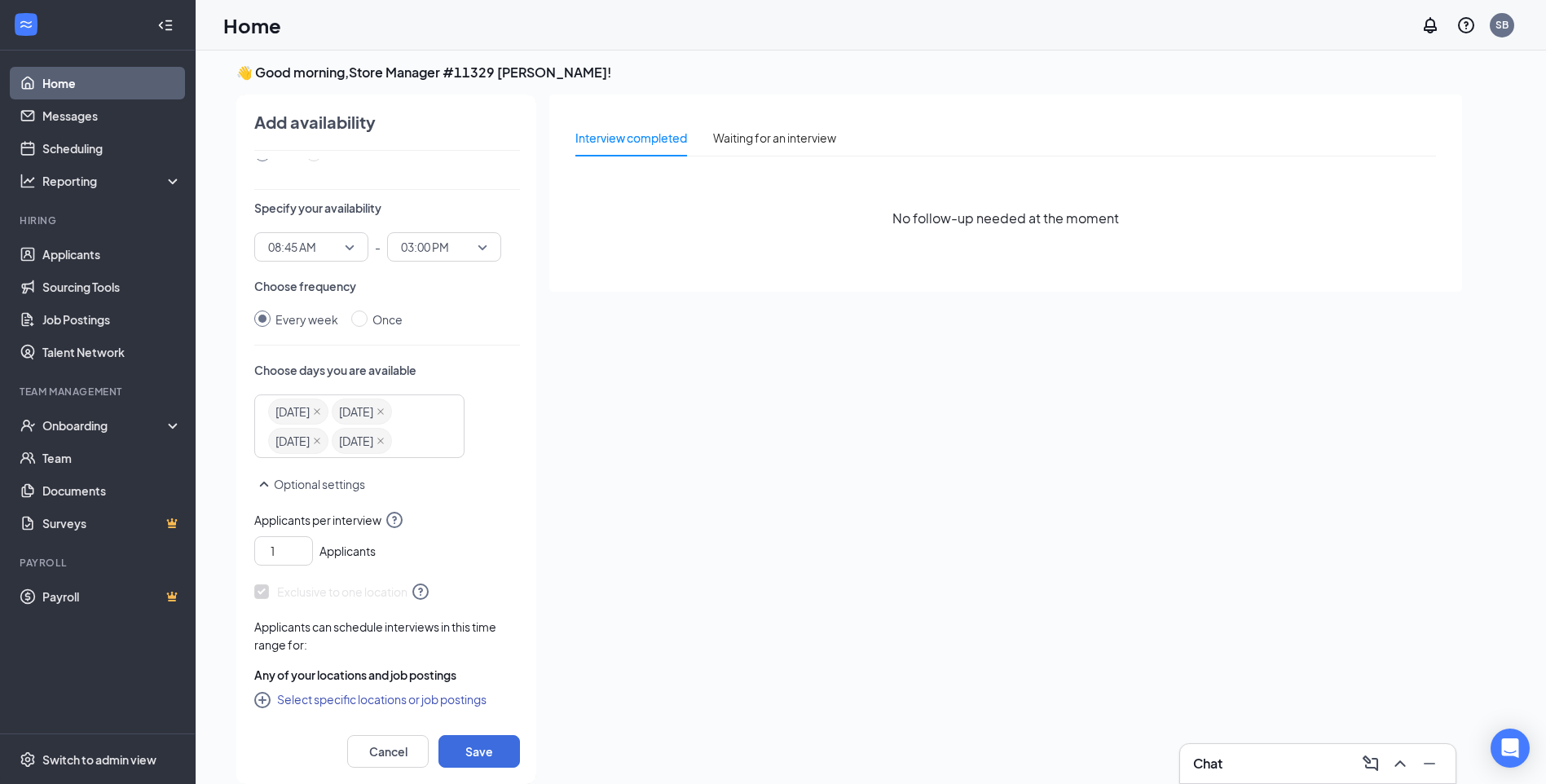
click at [260, 699] on icon "CirclePlus" at bounding box center [263, 701] width 19 height 19
checkbox input "true"
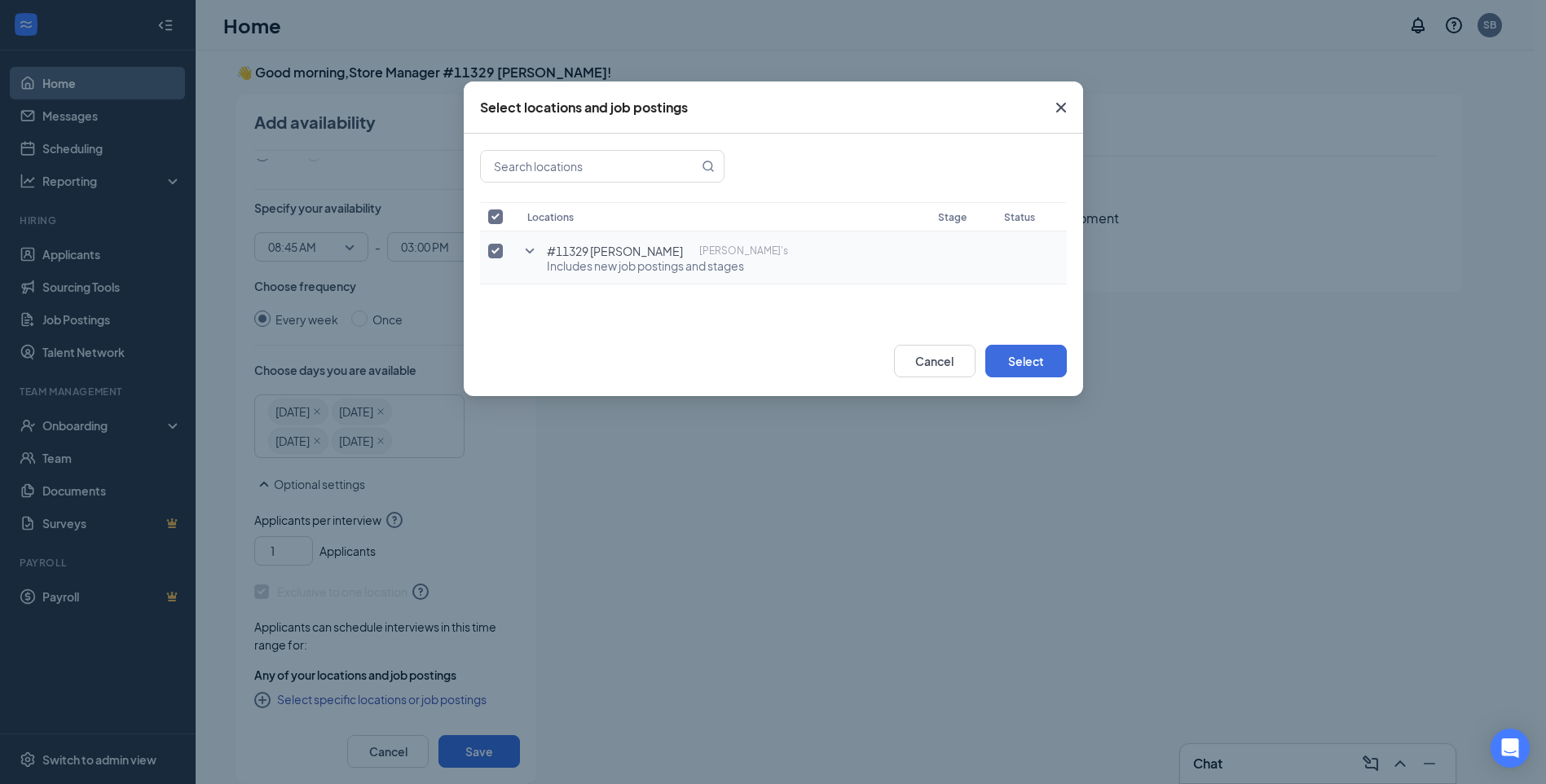
click at [640, 255] on div "#11329 [PERSON_NAME] [PERSON_NAME]'s" at bounding box center [667, 251] width 241 height 17
click at [502, 248] on input "checkbox" at bounding box center [496, 251] width 15 height 15
checkbox input "false"
click at [496, 252] on input "checkbox" at bounding box center [496, 251] width 15 height 15
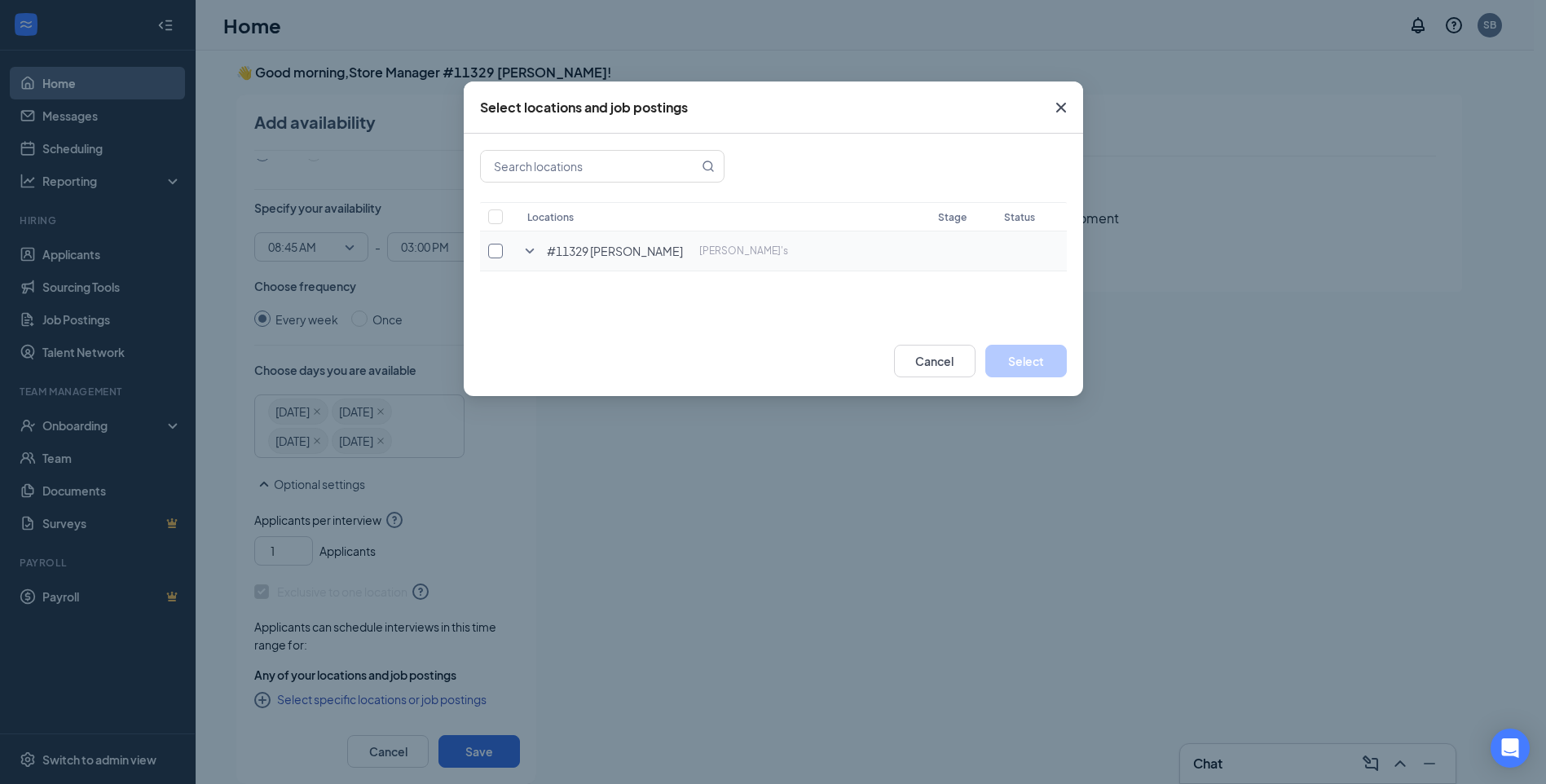
checkbox input "true"
click at [1011, 363] on button "Select" at bounding box center [1026, 361] width 82 height 32
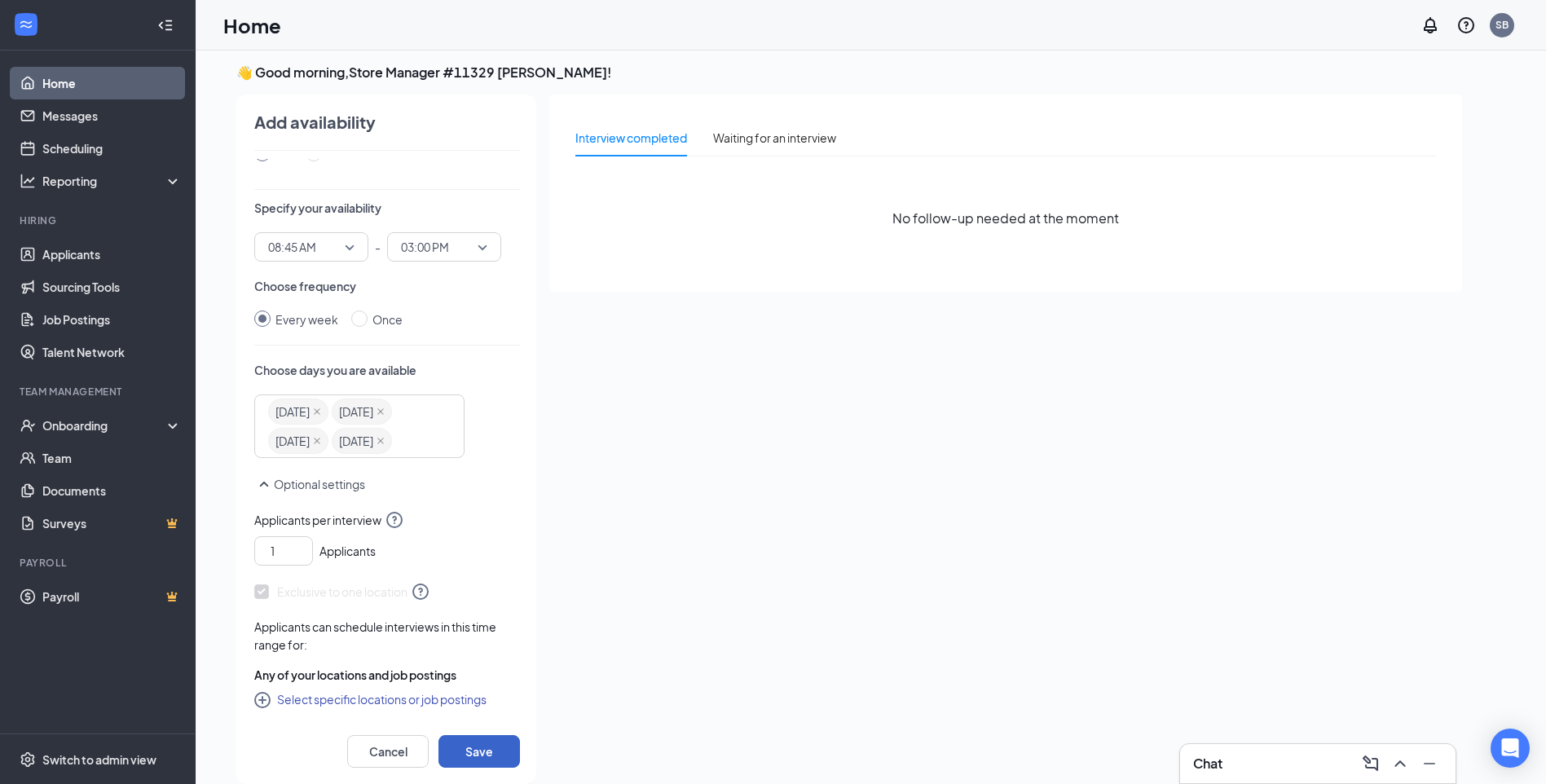
click at [463, 752] on button "Save" at bounding box center [479, 751] width 82 height 32
click at [738, 142] on div "Waiting for an interview" at bounding box center [775, 137] width 123 height 17
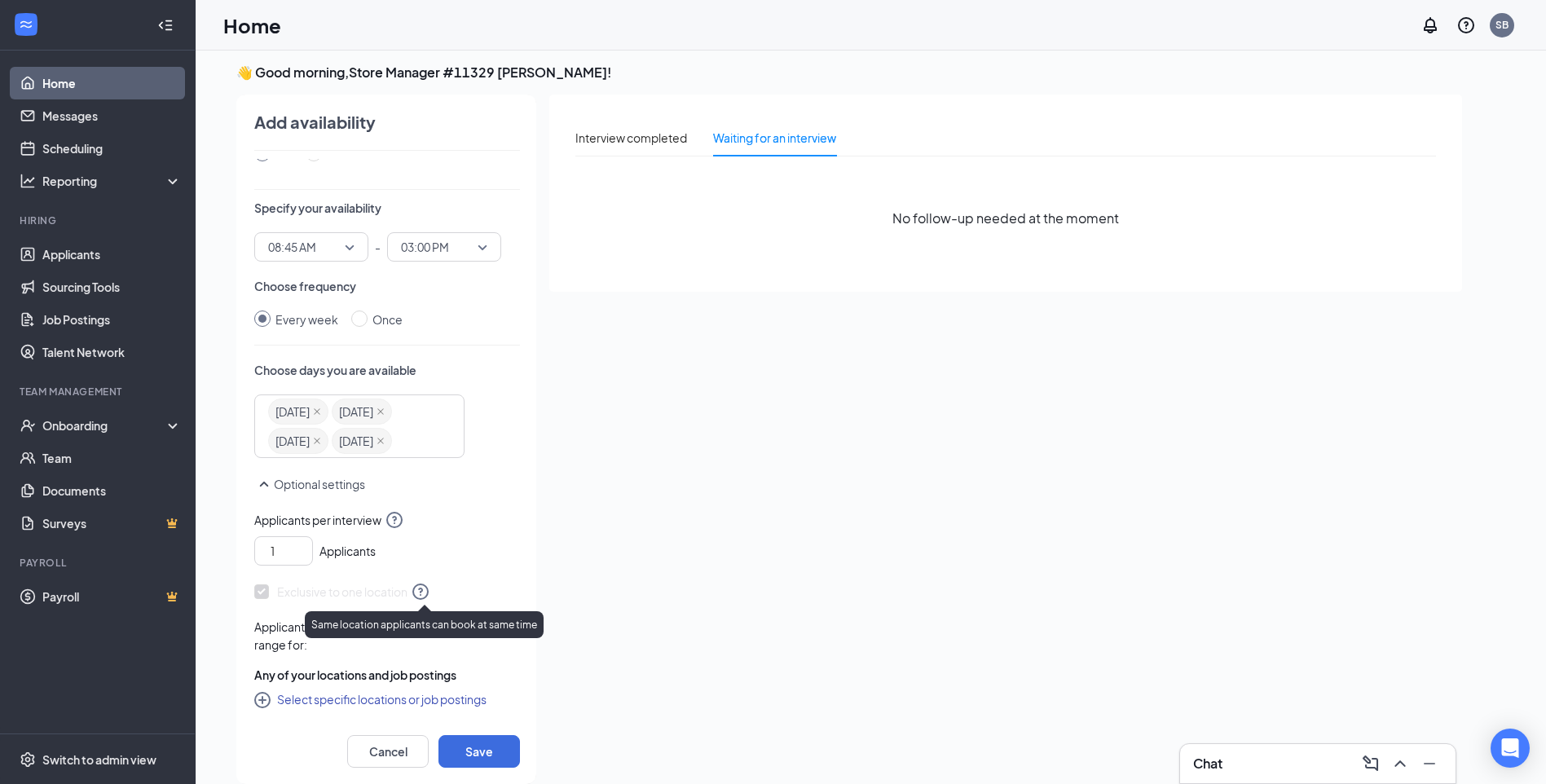
click at [421, 589] on icon "QuestionInfo" at bounding box center [421, 592] width 17 height 17
click at [262, 694] on icon "CirclePlus" at bounding box center [262, 700] width 17 height 17
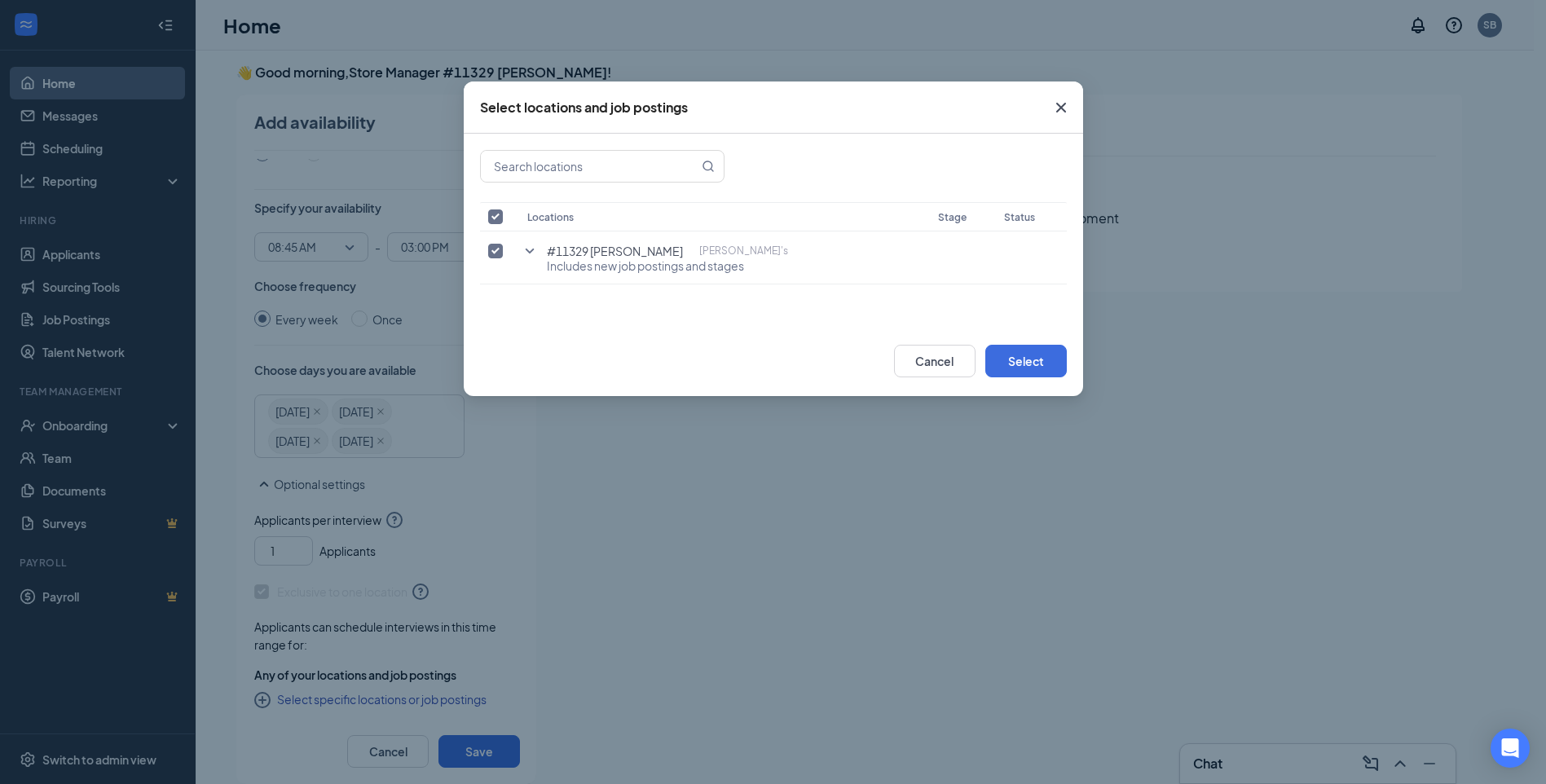
click at [495, 213] on input "checkbox" at bounding box center [496, 217] width 15 height 15
checkbox input "false"
click at [495, 213] on input "checkbox" at bounding box center [496, 217] width 15 height 15
checkbox input "true"
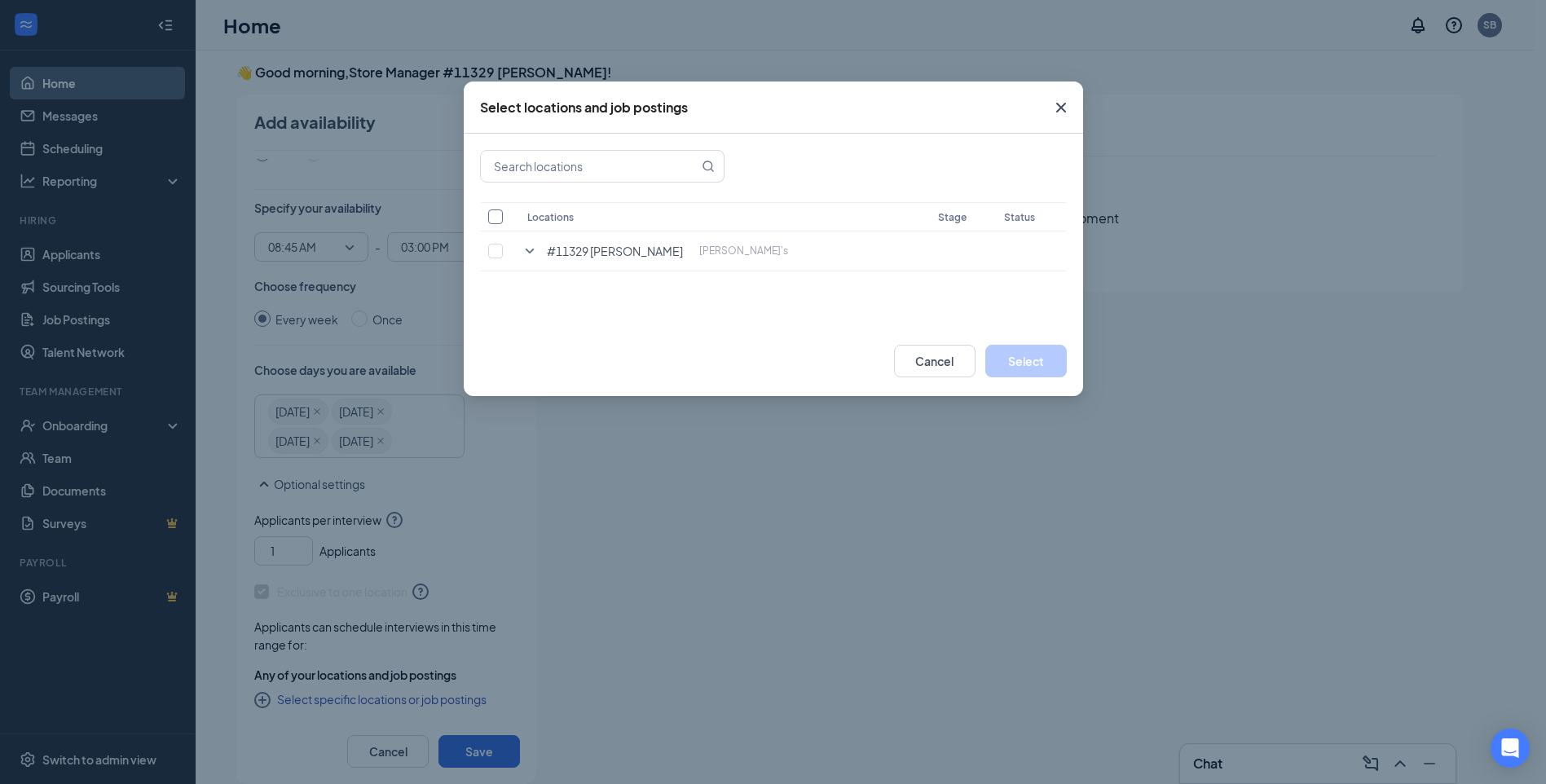
checkbox input "true"
click at [1015, 358] on button "Select" at bounding box center [1026, 361] width 82 height 32
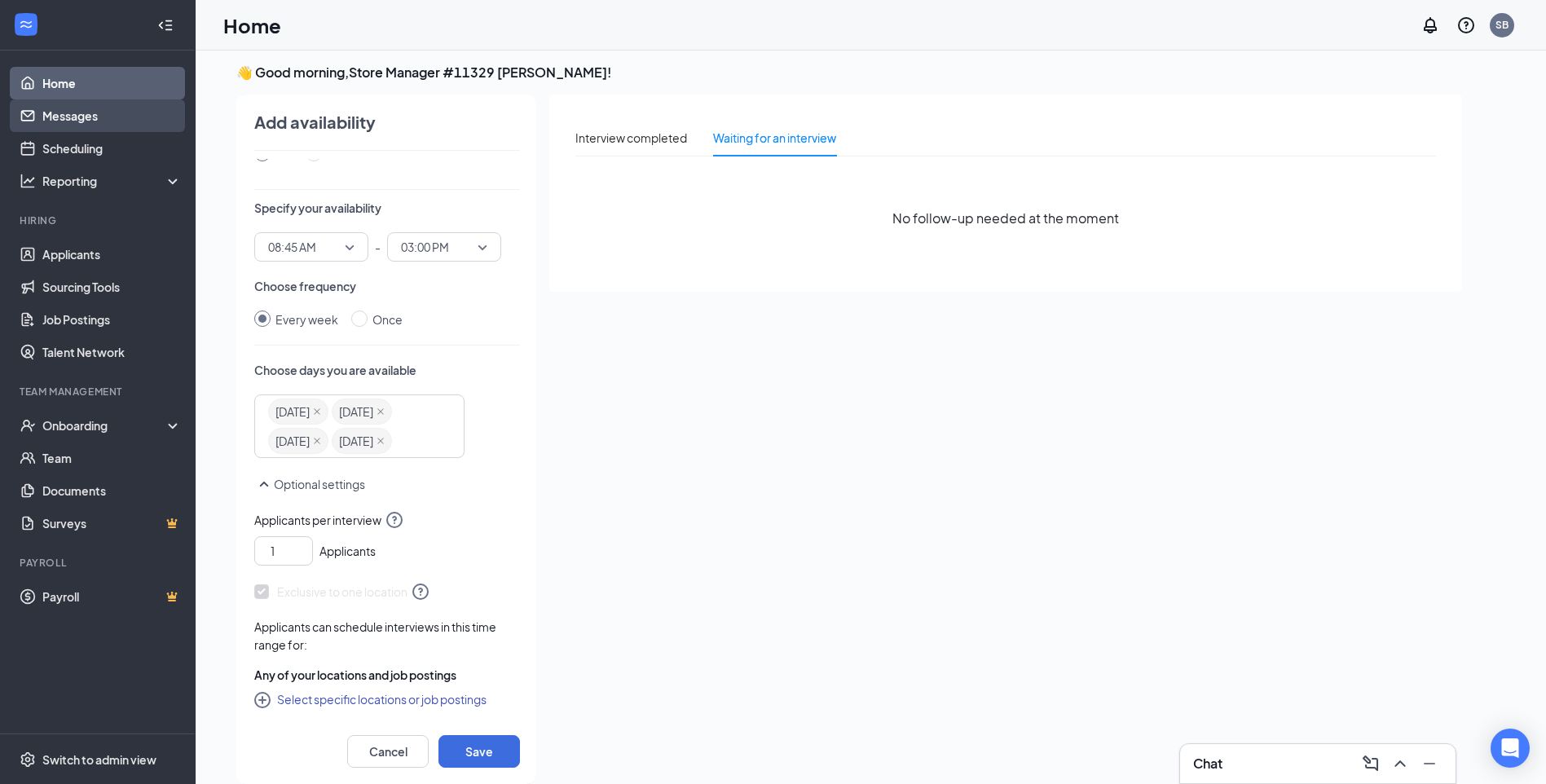
click at [61, 111] on link "Messages" at bounding box center [111, 115] width 139 height 32
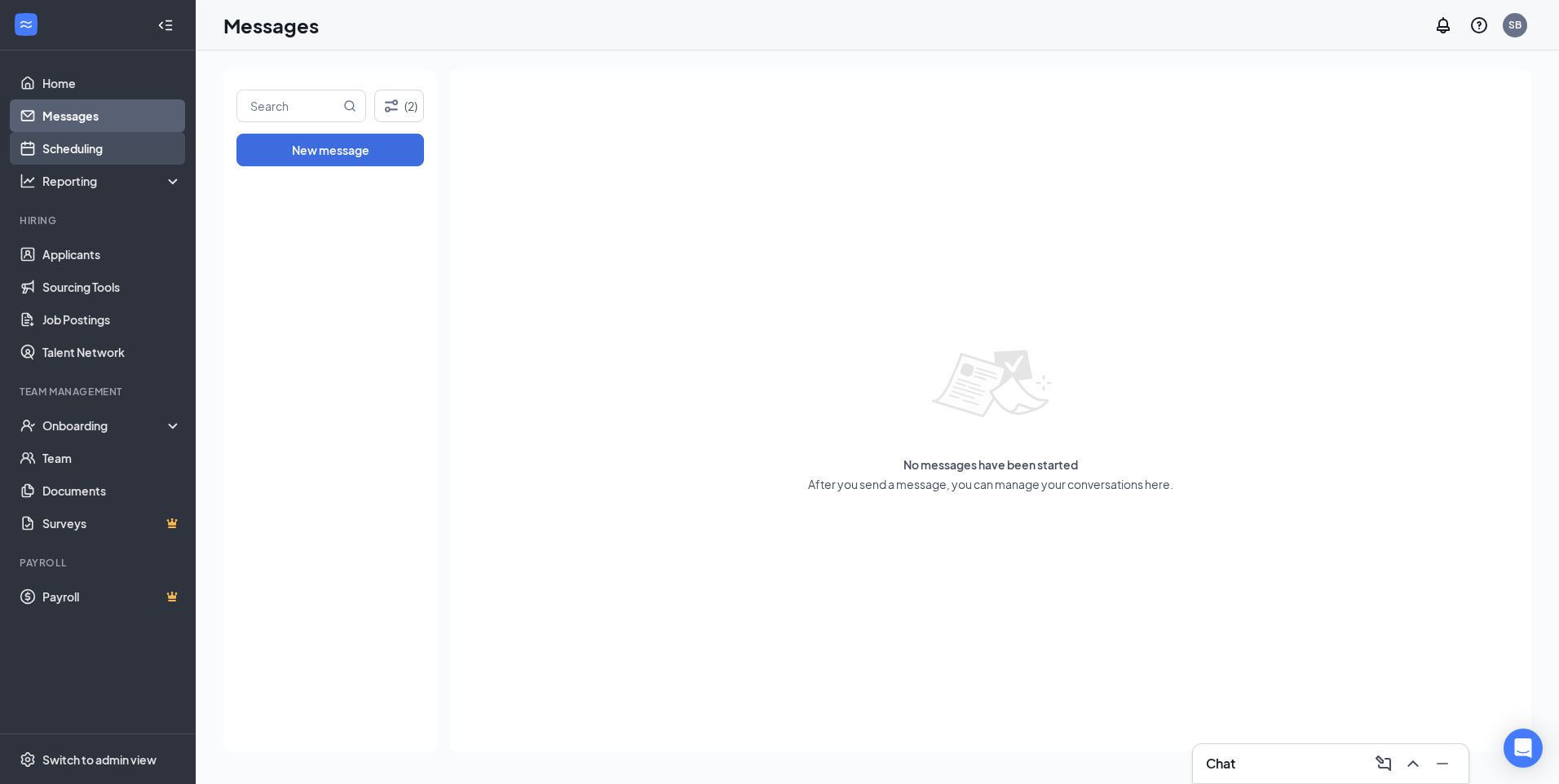
click at [62, 145] on link "Scheduling" at bounding box center [111, 148] width 139 height 32
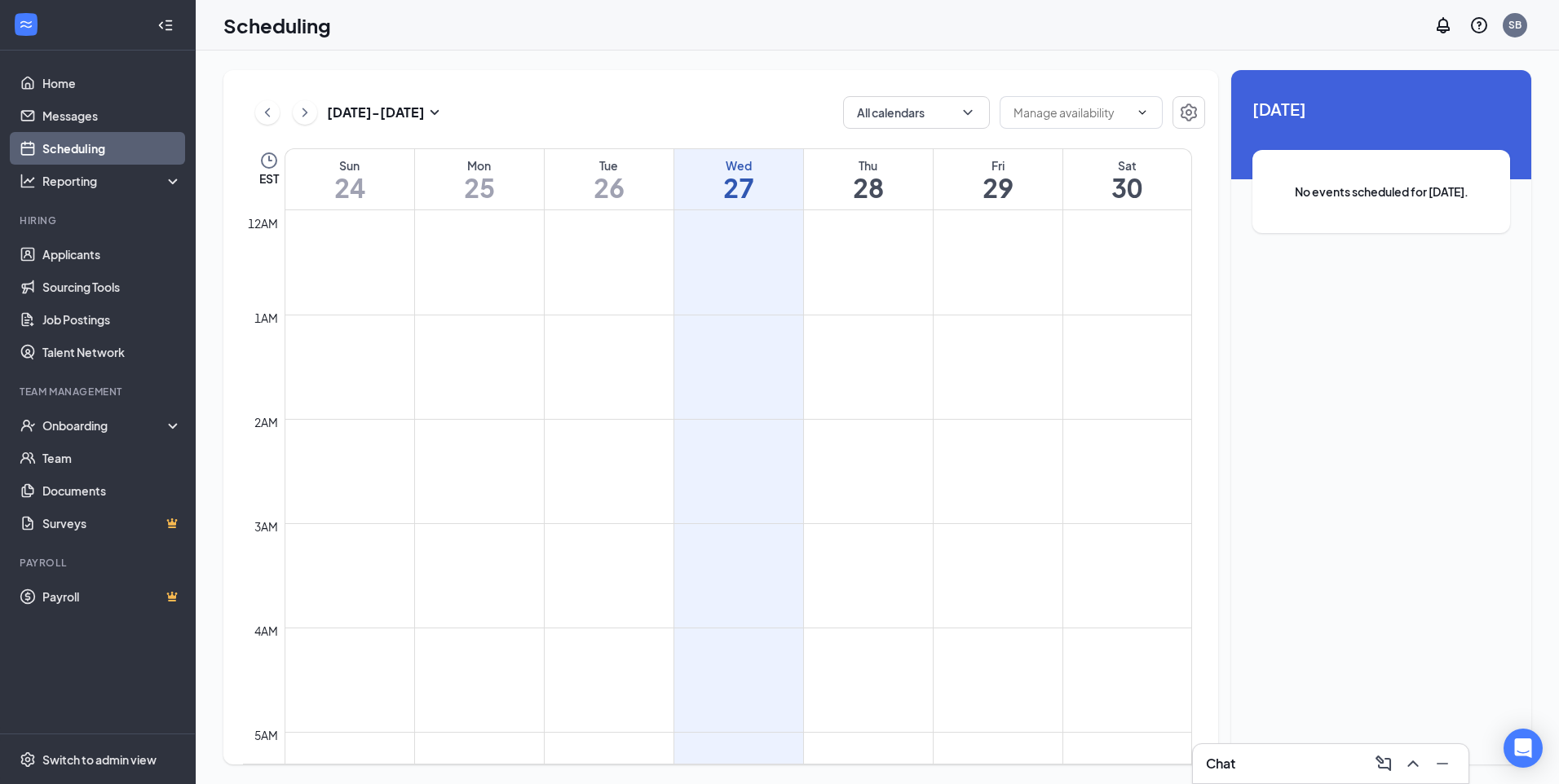
scroll to position [801, 0]
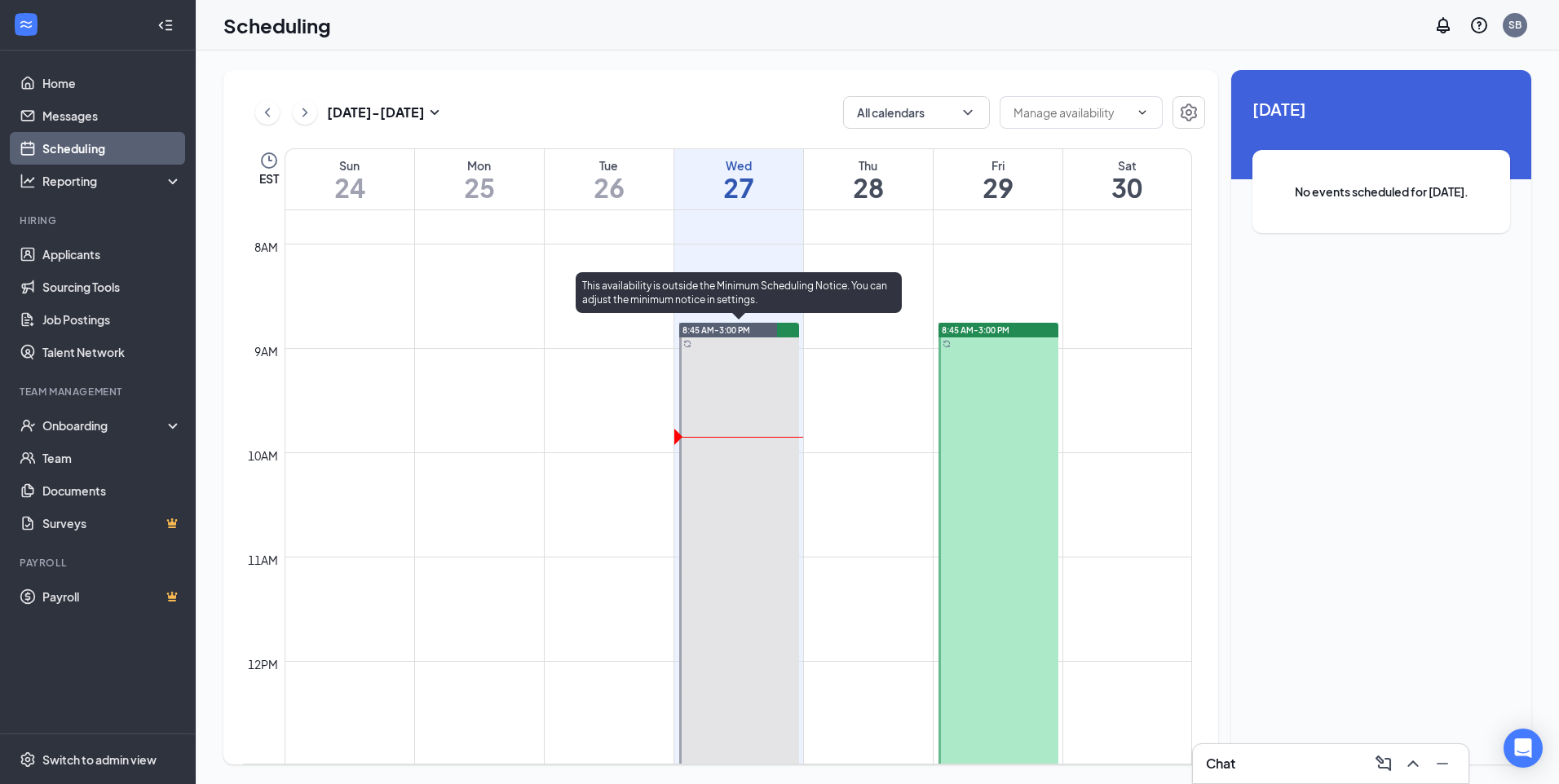
click at [697, 390] on div at bounding box center [739, 649] width 120 height 651
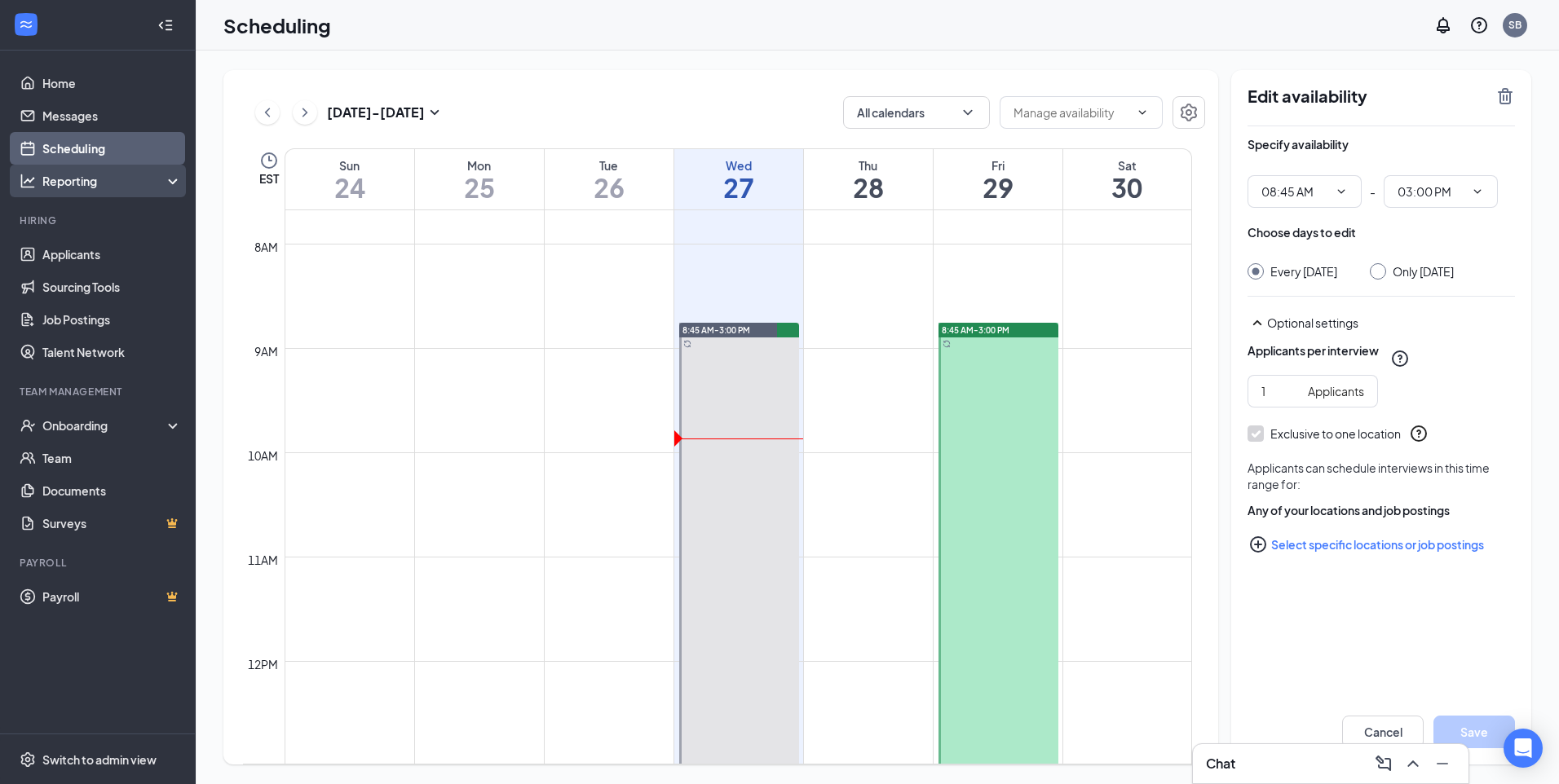
click at [89, 188] on div "Reporting" at bounding box center [112, 181] width 140 height 17
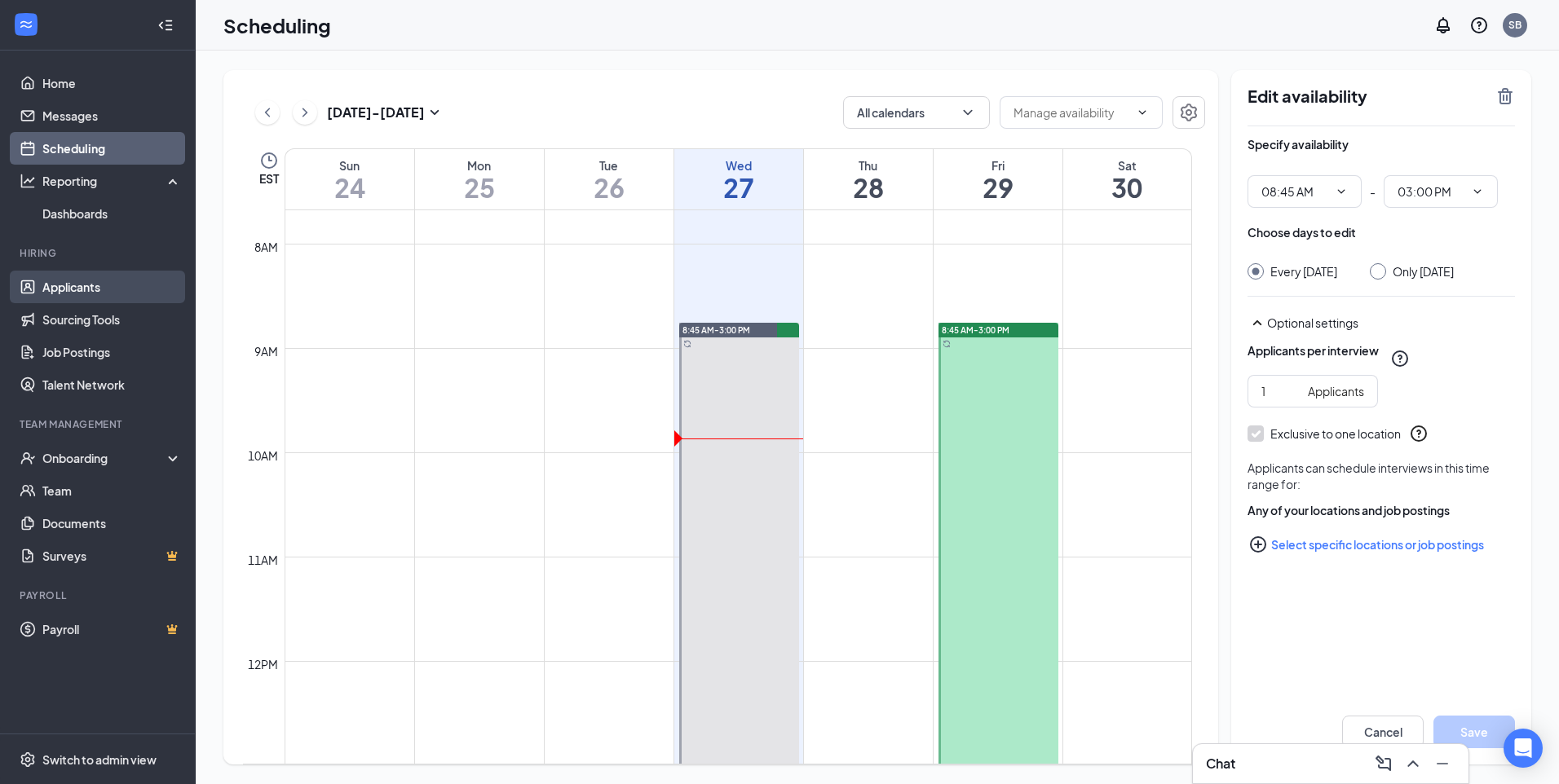
click at [85, 280] on link "Applicants" at bounding box center [111, 286] width 139 height 32
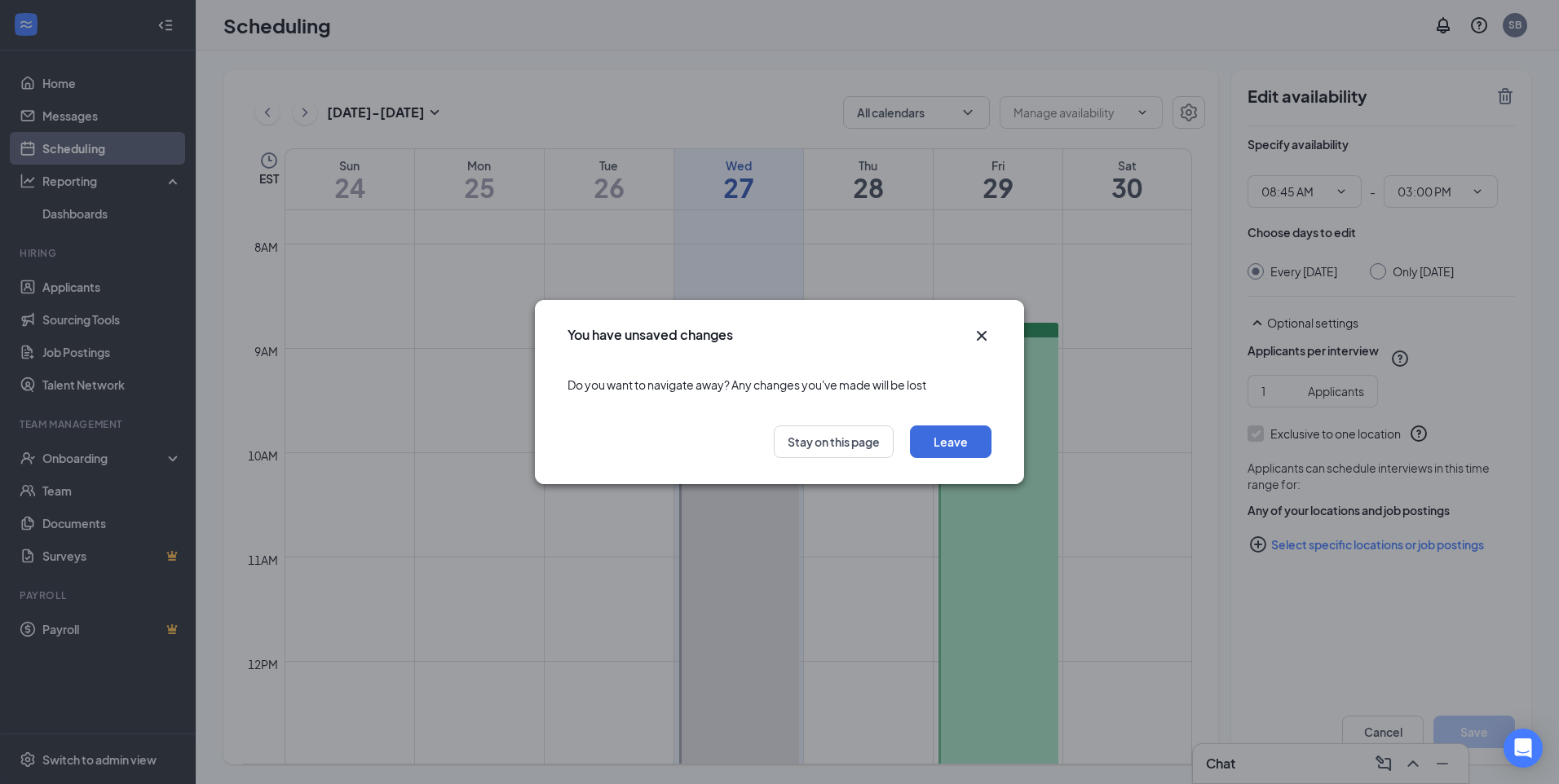
click at [987, 336] on icon "Cross" at bounding box center [981, 335] width 19 height 19
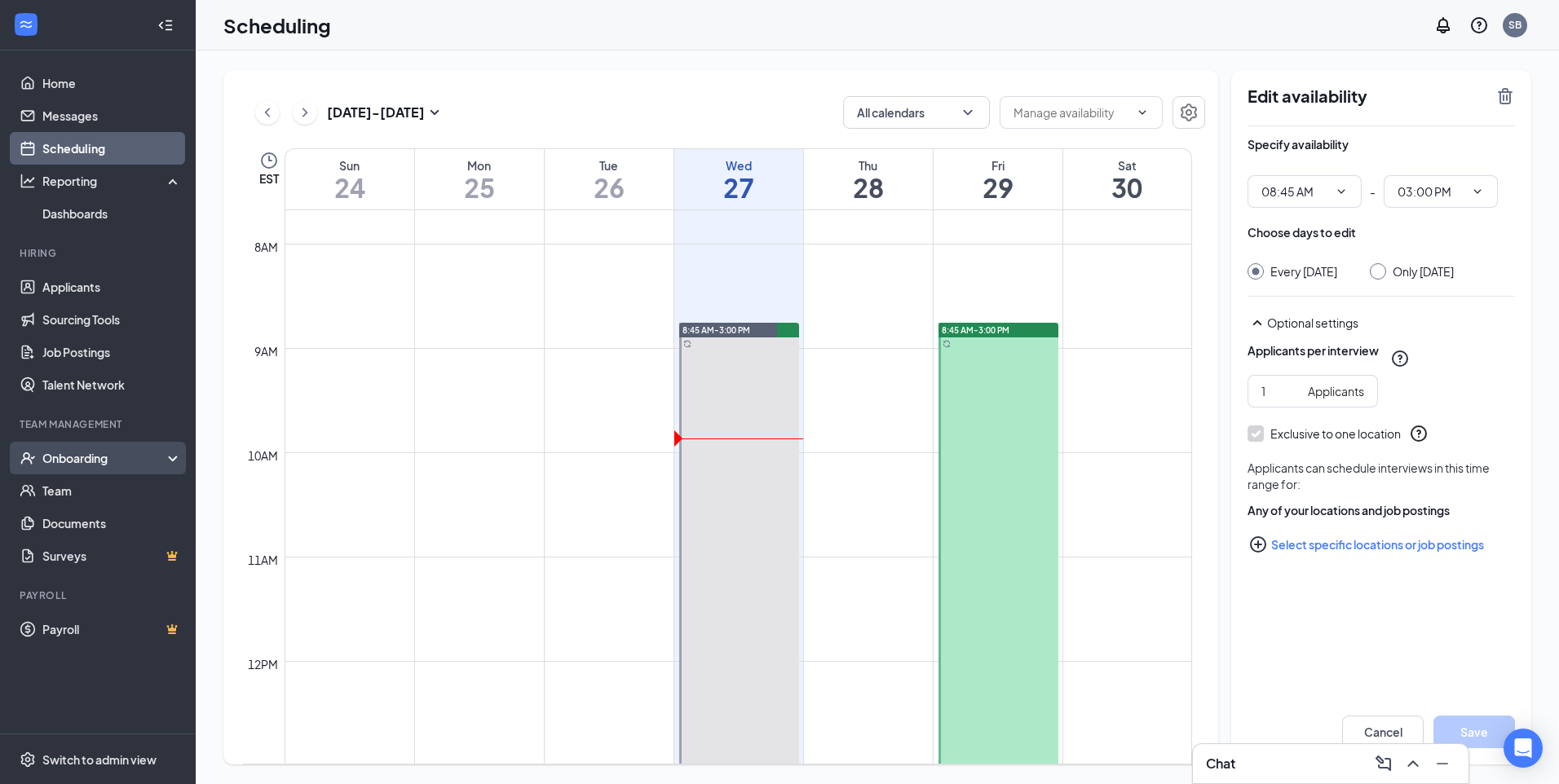
click at [94, 461] on div "Onboarding" at bounding box center [105, 458] width 125 height 17
